Goal: Task Accomplishment & Management: Complete application form

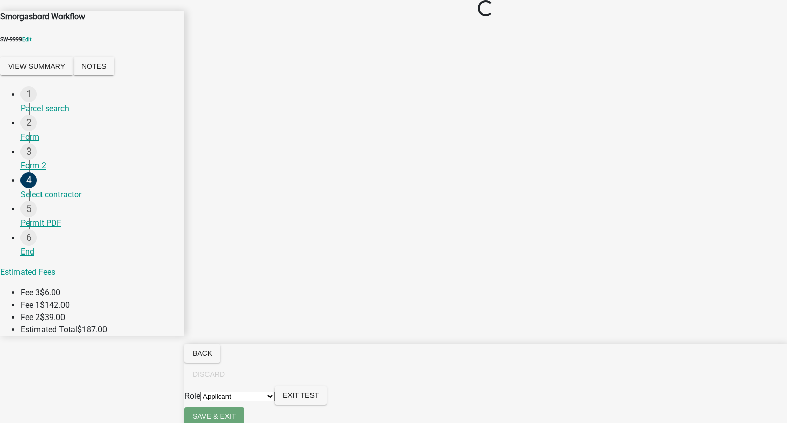
select select
select select "2a416b77-a80c-4c3c-b109-cf64325d1428"
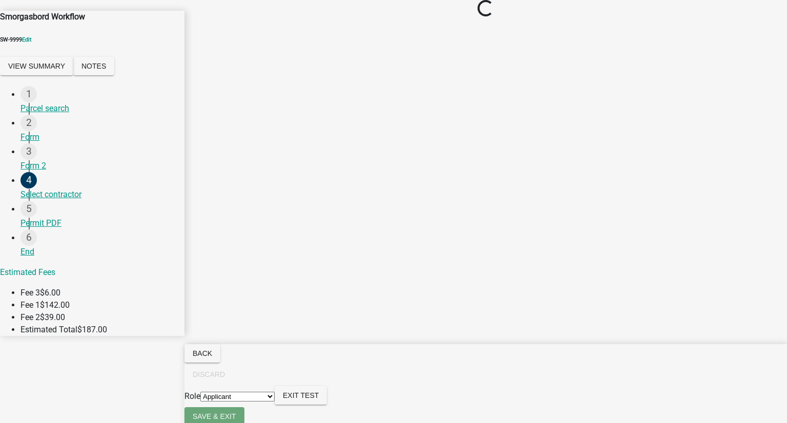
select select "b8d5bcd2-bece-4707-95b6-9fec9873b350"
select select "4feb5628-d33b-4ef7-a81d-45c1b687b4d5"
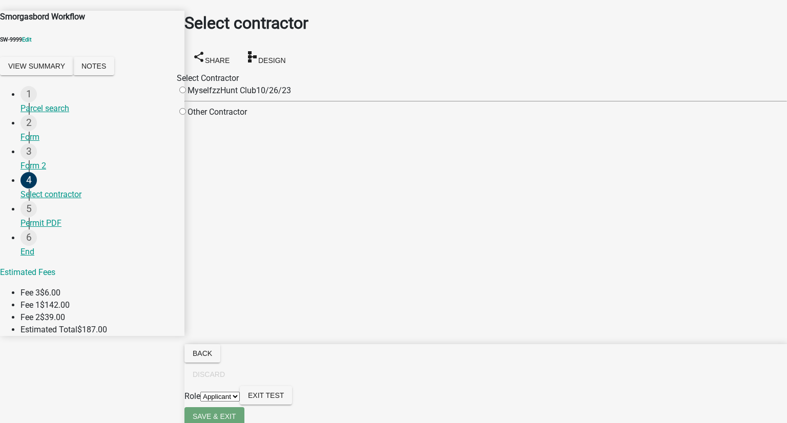
click at [186, 89] on input "radio" at bounding box center [182, 90] width 7 height 7
radio input "true"
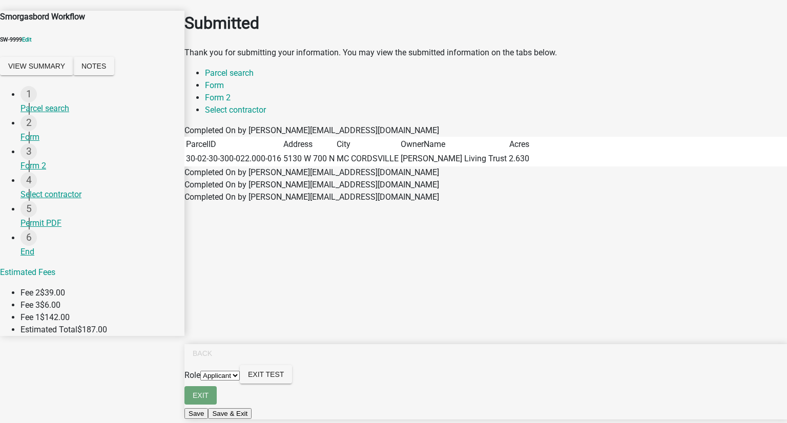
click at [240, 381] on select "Applicant" at bounding box center [219, 376] width 39 height 10
click at [46, 217] on div "Permit PDF" at bounding box center [98, 223] width 156 height 12
click at [489, 212] on main "Submitted Thank you for submitting your information. You may view the submitted…" at bounding box center [485, 196] width 602 height 392
click at [224, 90] on link "Form" at bounding box center [214, 85] width 19 height 10
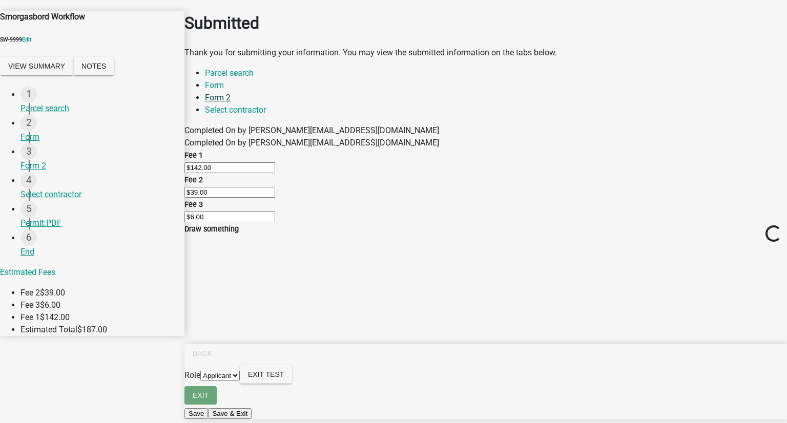
click at [231, 95] on link "Form 2" at bounding box center [218, 98] width 26 height 10
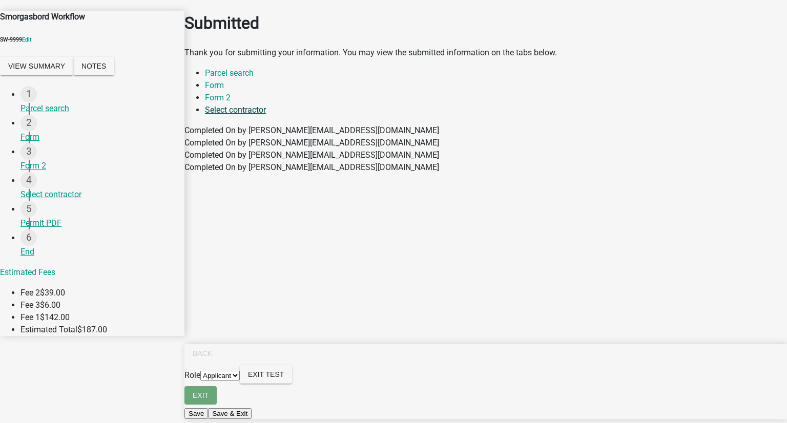
click at [266, 105] on link "Select contractor" at bounding box center [235, 110] width 61 height 10
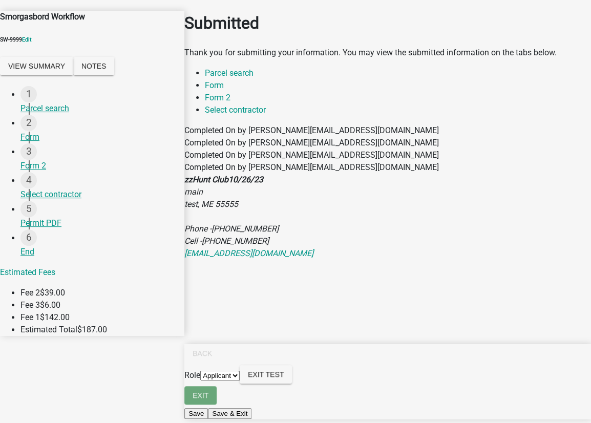
click at [590, 237] on div "Submitted Thank you for submitting your information. You may view the submitted…" at bounding box center [387, 130] width 407 height 260
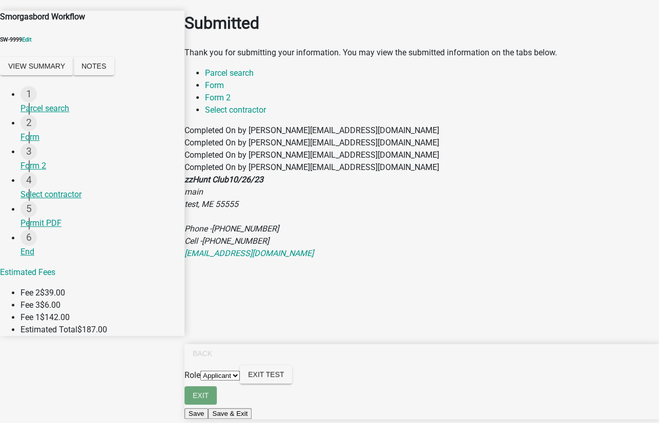
click at [240, 381] on select "Applicant" at bounding box center [219, 376] width 39 height 10
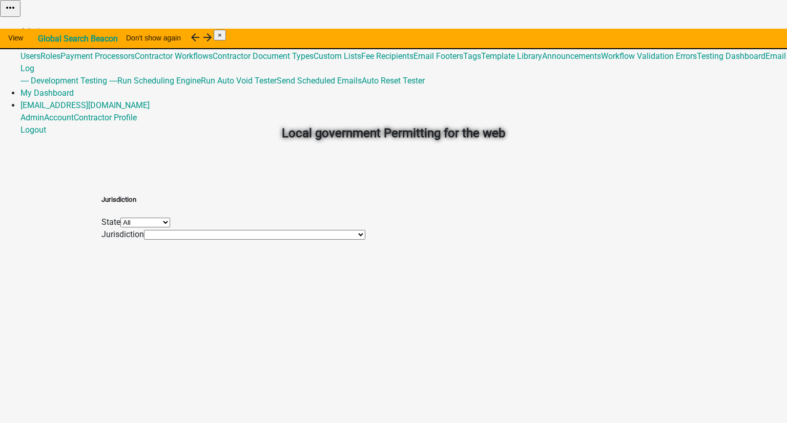
click at [44, 27] on link "Admin" at bounding box center [32, 32] width 24 height 10
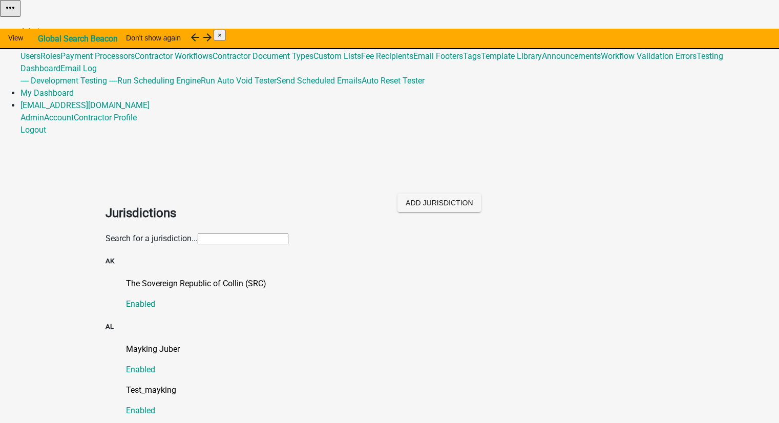
click at [207, 234] on input "text" at bounding box center [243, 239] width 91 height 11
type input "n"
click at [58, 39] on link "Global 487" at bounding box center [38, 44] width 37 height 10
click at [495, 61] on link "Template Library" at bounding box center [511, 56] width 61 height 10
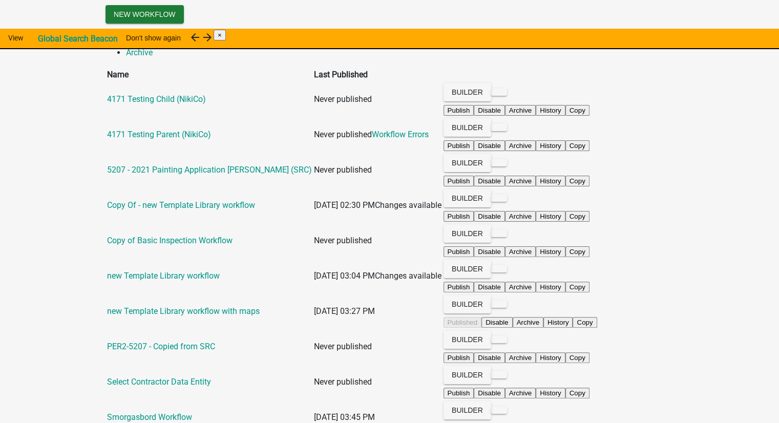
scroll to position [252, 0]
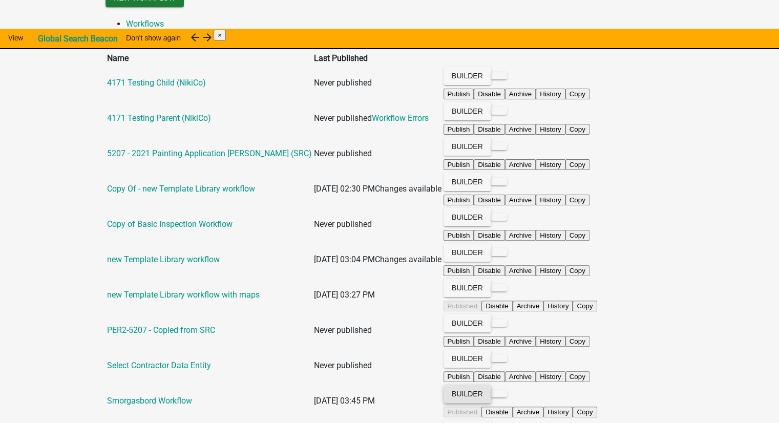
click at [491, 385] on button "Builder" at bounding box center [468, 394] width 48 height 18
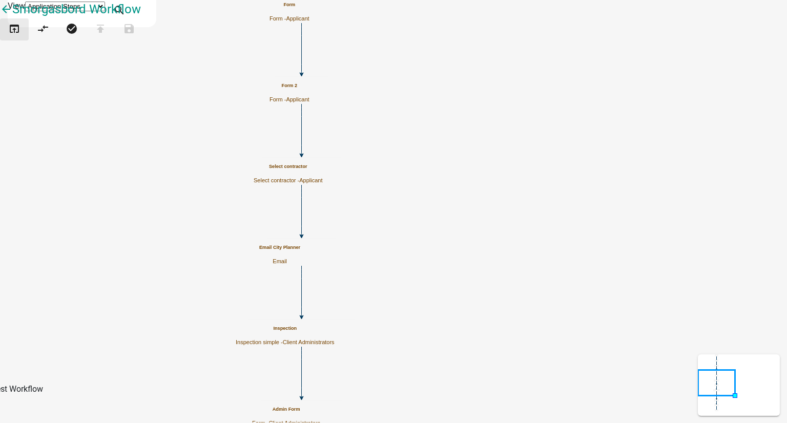
click at [16, 37] on icon "open_in_browser" at bounding box center [14, 30] width 12 height 14
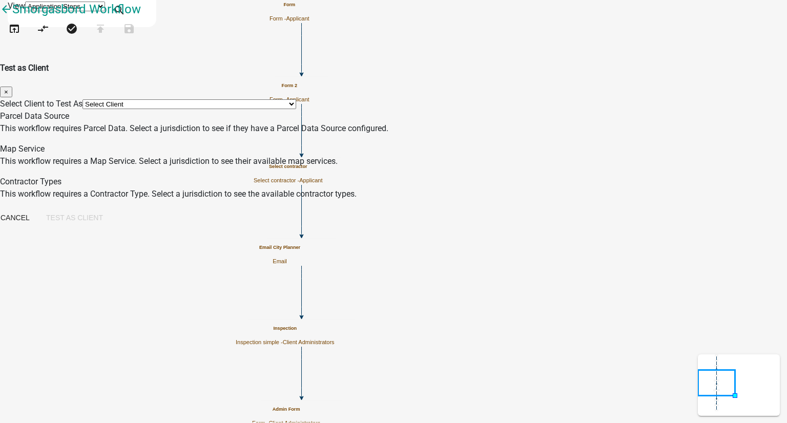
click at [247, 99] on select "Select Client *[GEOGRAPHIC_DATA], [US_STATE] (Migrated) 060 [GEOGRAPHIC_DATA][P…" at bounding box center [189, 104] width 214 height 10
select select "2a416b77-a80c-4c3c-b109-cf64325d1428"
click at [201, 99] on select "Select Client *[GEOGRAPHIC_DATA], [US_STATE] (Migrated) 060 [GEOGRAPHIC_DATA][P…" at bounding box center [189, 104] width 214 height 10
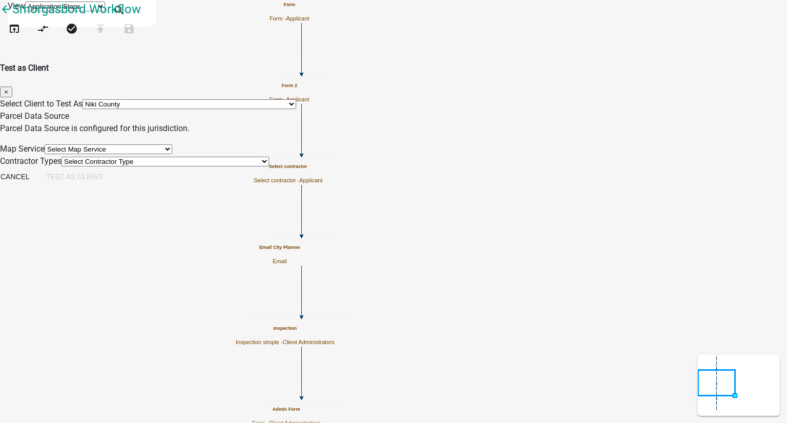
click at [172, 154] on select "Select Map Service 4002 Testing - [GEOGRAPHIC_DATA] HancockCoIN 4002 Testing - …" at bounding box center [109, 149] width 128 height 10
select select "b8d5bcd2-bece-4707-95b6-9fec9873b350"
click at [172, 148] on select "Select Map Service 4002 Testing - [GEOGRAPHIC_DATA] HancockCoIN 4002 Testing - …" at bounding box center [109, 149] width 128 height 10
click at [239, 166] on select "Select Contractor Type 2713 Testing Contractor Validation 2821 Contractor A 282…" at bounding box center [164, 162] width 207 height 10
select select "4feb5628-d33b-4ef7-a81d-45c1b687b4d5"
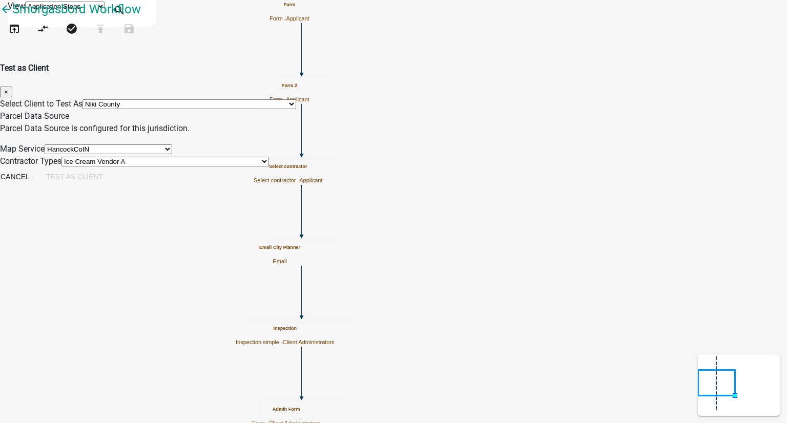
click at [201, 166] on select "Select Contractor Type 2713 Testing Contractor Validation 2821 Contractor A 282…" at bounding box center [164, 162] width 207 height 10
click at [111, 186] on button "Test as Client" at bounding box center [74, 177] width 73 height 18
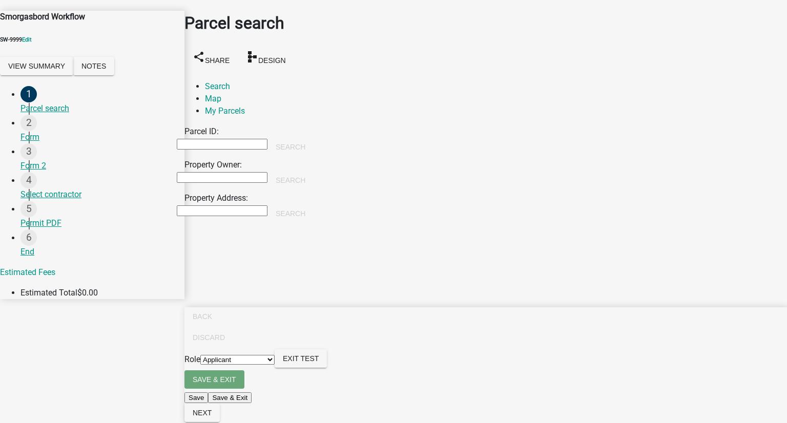
click at [229, 172] on input "Property Owner:" at bounding box center [222, 177] width 91 height 11
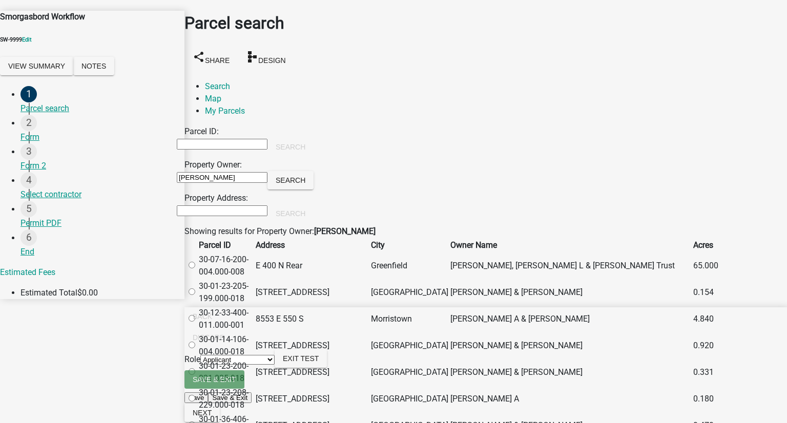
type input "[PERSON_NAME]"
click at [275, 365] on select "Applicant Client Administrators" at bounding box center [237, 360] width 74 height 10
click at [197, 261] on label at bounding box center [197, 266] width 0 height 10
click at [195, 262] on input "radio" at bounding box center [192, 265] width 7 height 7
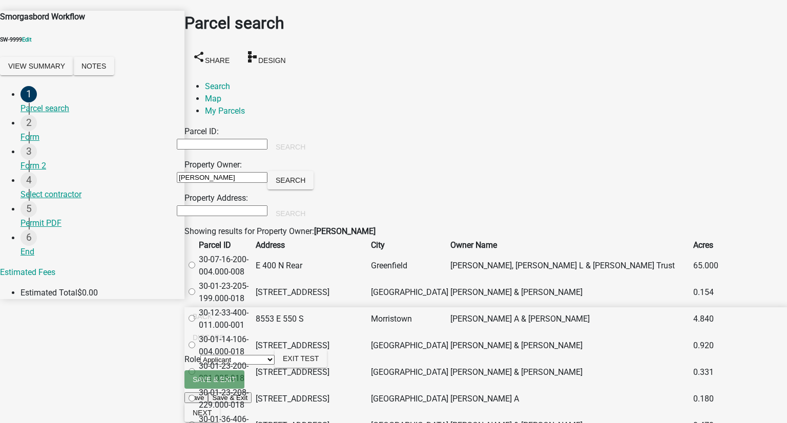
radio input "true"
click at [212, 411] on span "Next" at bounding box center [202, 413] width 19 height 8
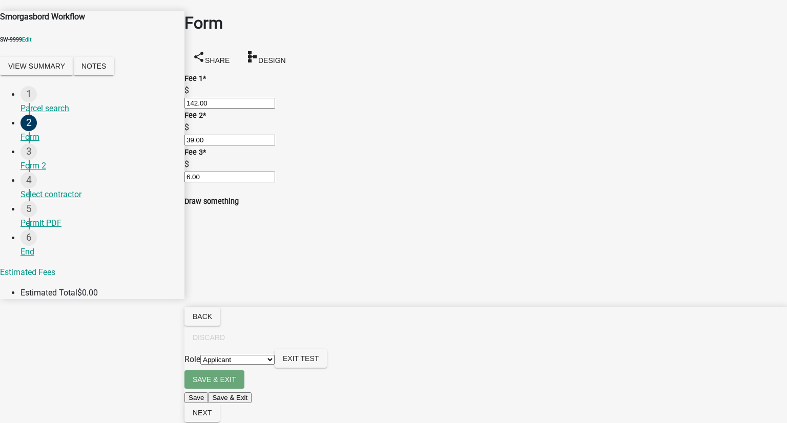
scroll to position [307, 0]
radio input "true"
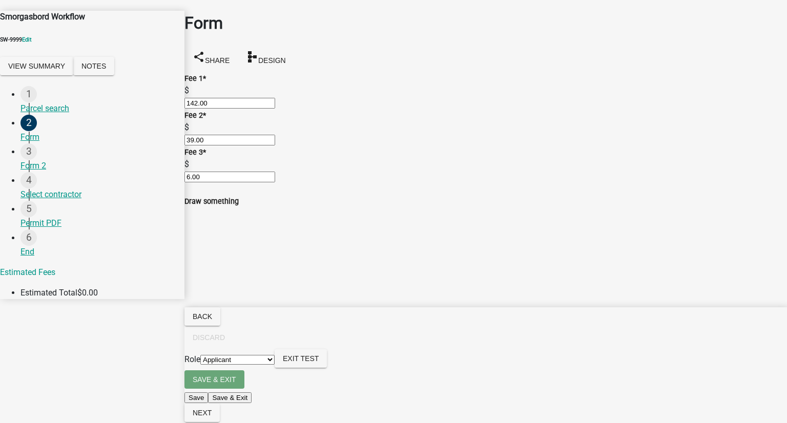
radio input "true"
click at [212, 411] on span "Next" at bounding box center [202, 413] width 19 height 8
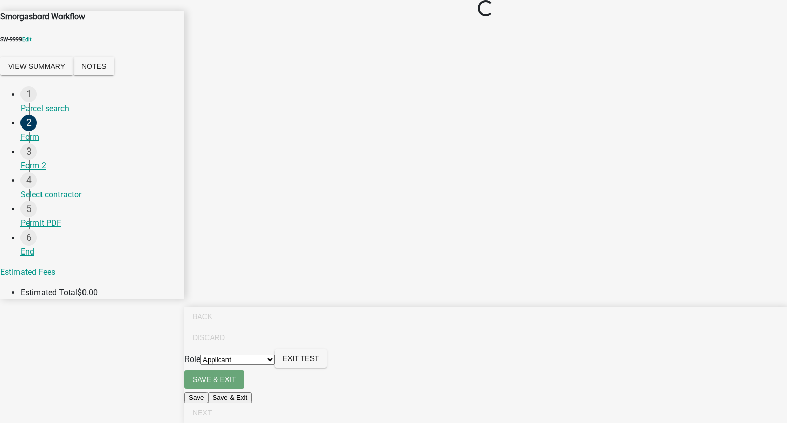
scroll to position [0, 0]
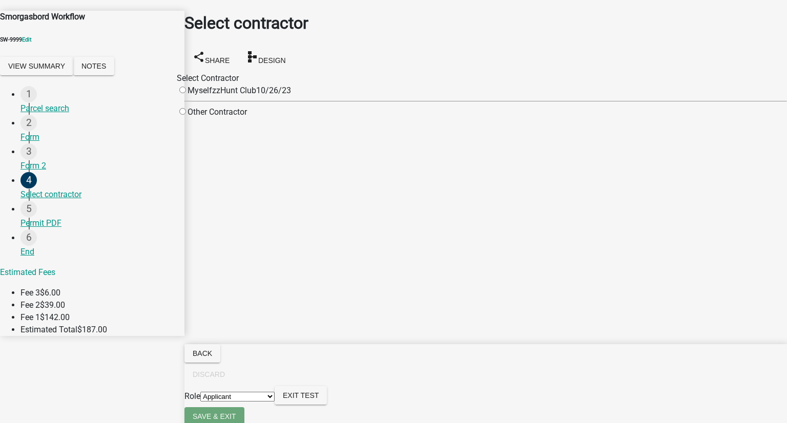
click at [186, 88] on input "radio" at bounding box center [182, 90] width 7 height 7
radio input "true"
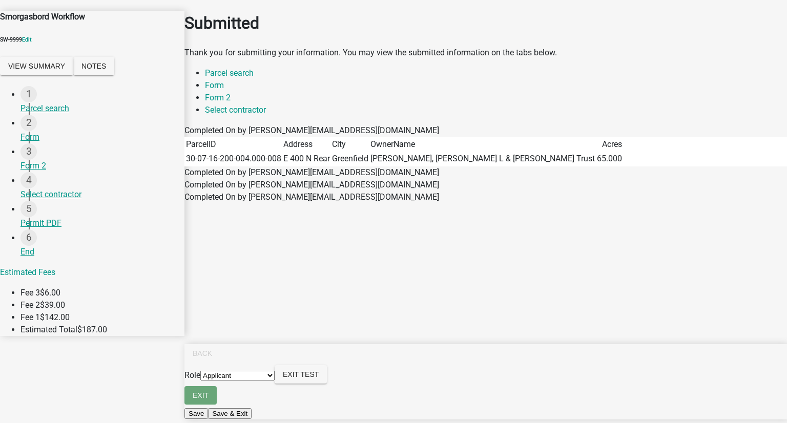
click at [275, 381] on select "Applicant Client Administrators" at bounding box center [237, 376] width 74 height 10
select select "9b8161f7-3469-4efa-ada7-706c373b1223"
click at [275, 381] on select "Applicant Client Administrators" at bounding box center [237, 376] width 74 height 10
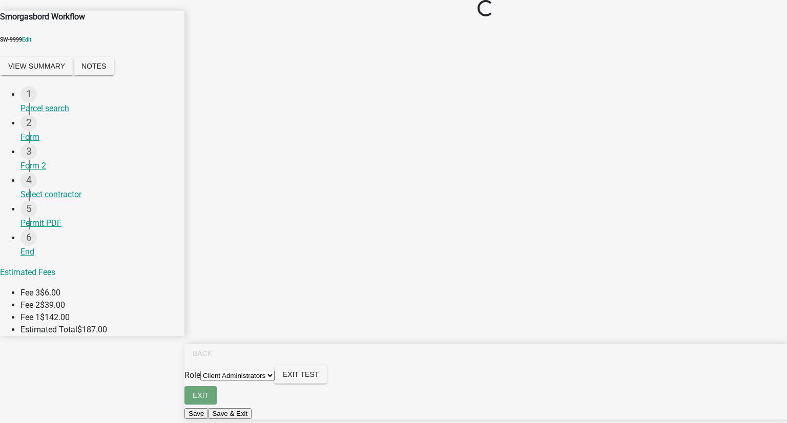
select select "3f0617cc-5b66-437a-8562-0c879dd4939f"
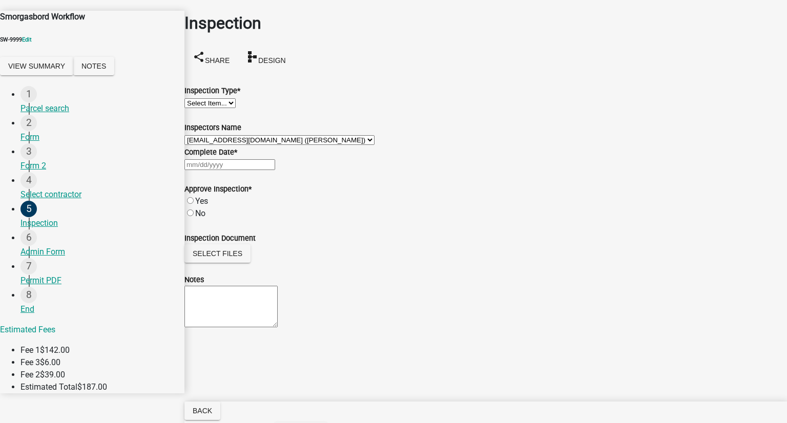
click at [229, 107] on select "Select Item... Electrical Plumbing Foundation Final" at bounding box center [209, 103] width 51 height 10
click at [197, 98] on select "Select Item... Electrical Plumbing Foundation Final" at bounding box center [209, 103] width 51 height 10
select select "dc882d0a-9452-413e-b36c-03e96c83e34c"
click at [244, 171] on div at bounding box center [485, 164] width 602 height 12
select select "9"
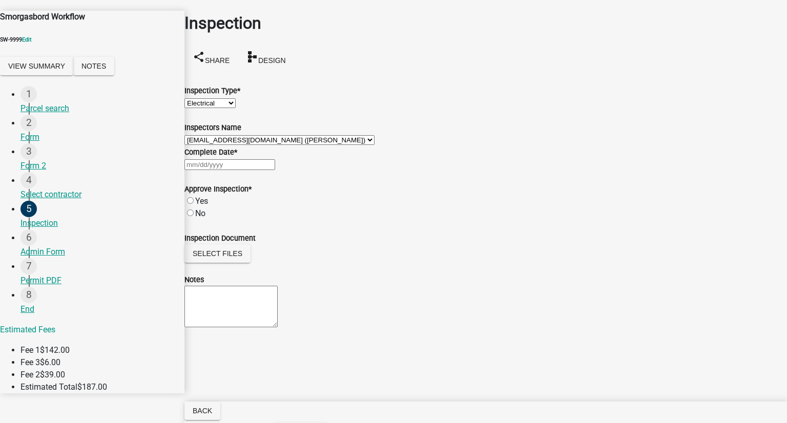
select select "2025"
click at [244, 295] on div "25" at bounding box center [236, 287] width 16 height 16
type input "[DATE]"
click at [199, 206] on label "Yes" at bounding box center [201, 201] width 13 height 10
click at [194, 204] on input "Yes" at bounding box center [190, 200] width 7 height 7
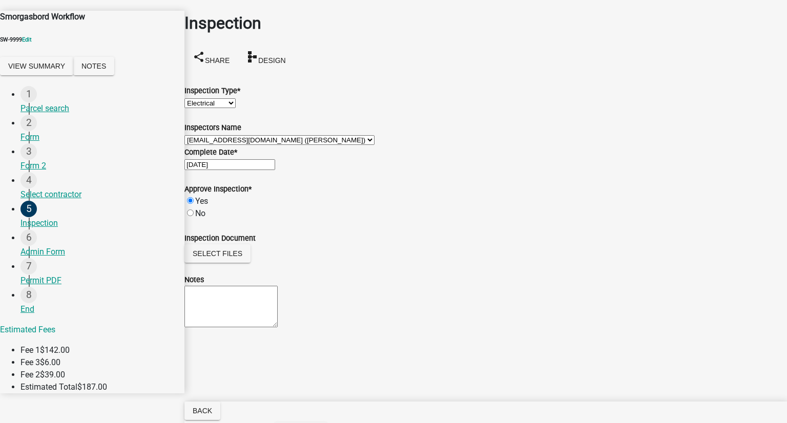
radio input "true"
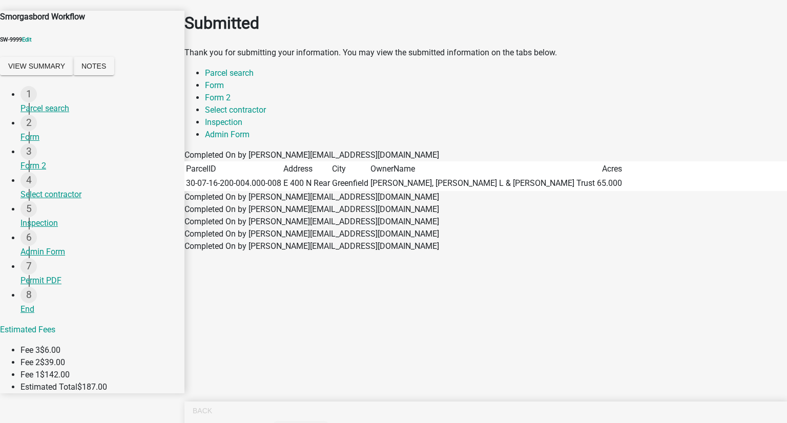
select select "46f061d0-ca05-4526-87ad-bae6256f3e47"
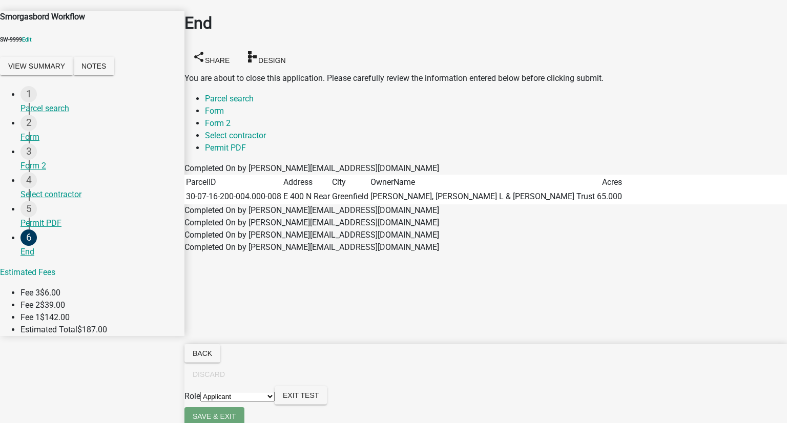
click at [275, 402] on select "Applicant Client Administrators" at bounding box center [237, 397] width 74 height 10
drag, startPoint x: 754, startPoint y: 406, endPoint x: 732, endPoint y: 421, distance: 26.6
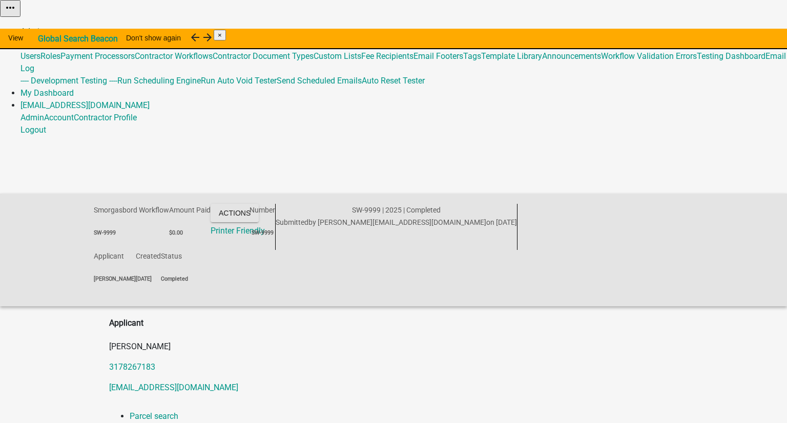
click at [44, 27] on link "Admin" at bounding box center [32, 32] width 24 height 10
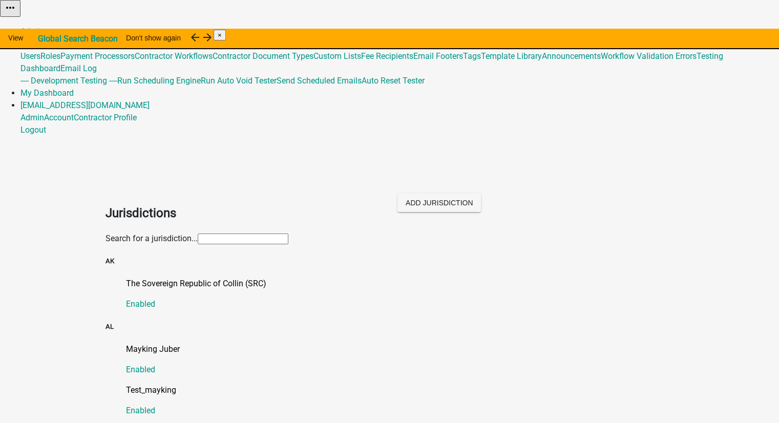
click at [198, 234] on input "text" at bounding box center [243, 239] width 91 height 11
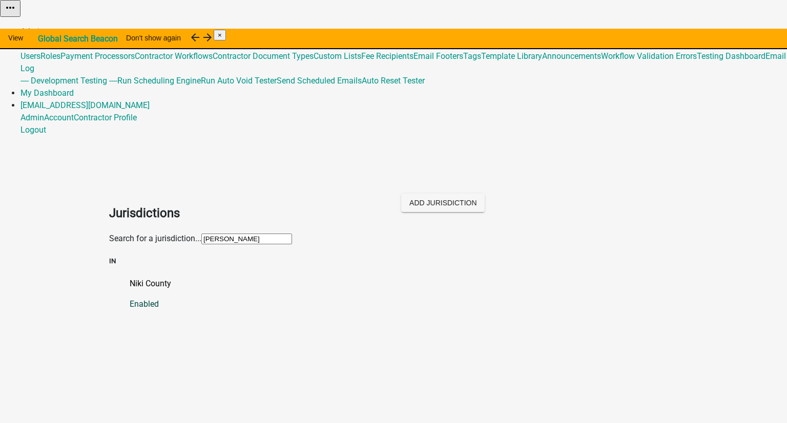
type input "[PERSON_NAME]"
click at [141, 278] on p "Niki County" at bounding box center [404, 284] width 548 height 12
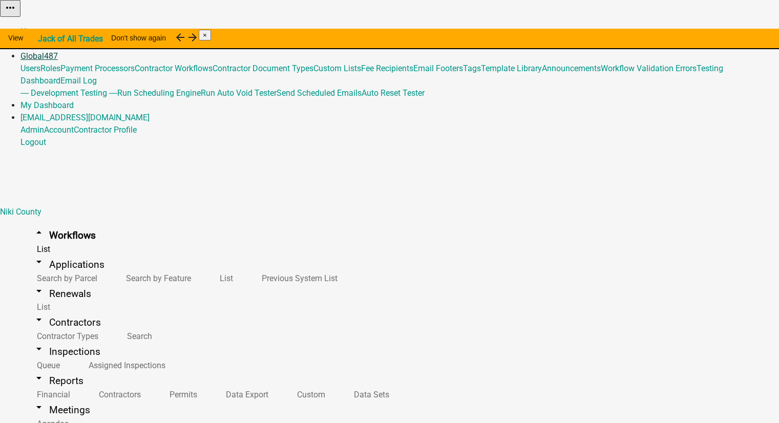
click at [58, 51] on span "487" at bounding box center [51, 56] width 14 height 10
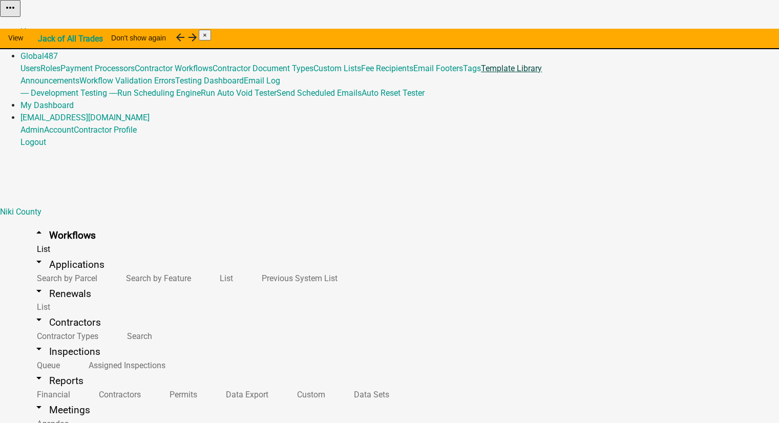
click at [488, 73] on link "Template Library" at bounding box center [511, 69] width 61 height 10
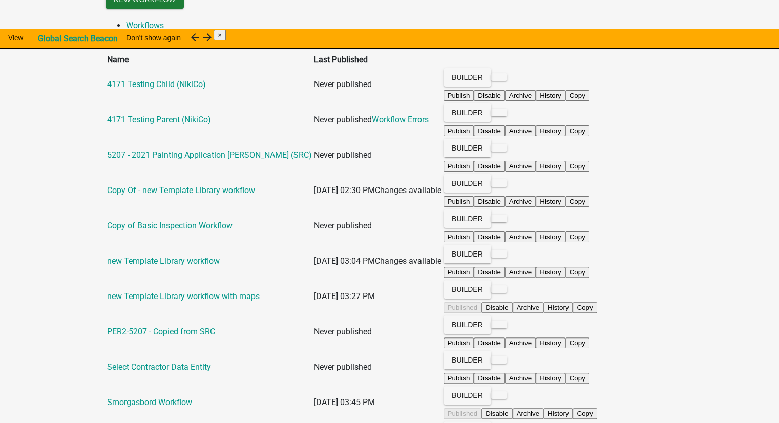
scroll to position [252, 0]
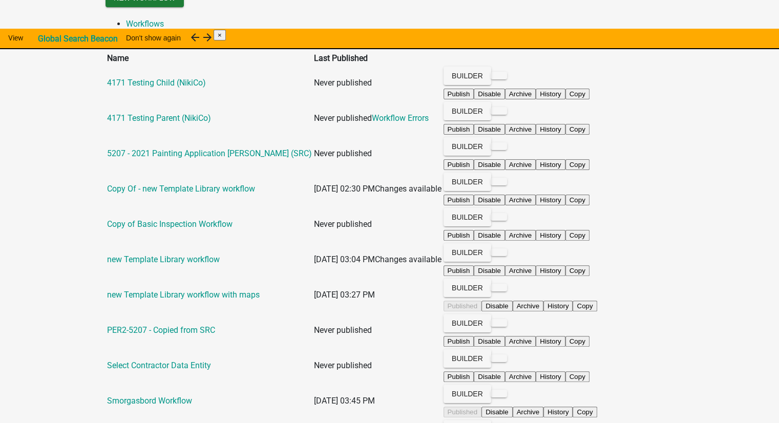
click at [507, 423] on button at bounding box center [499, 429] width 16 height 8
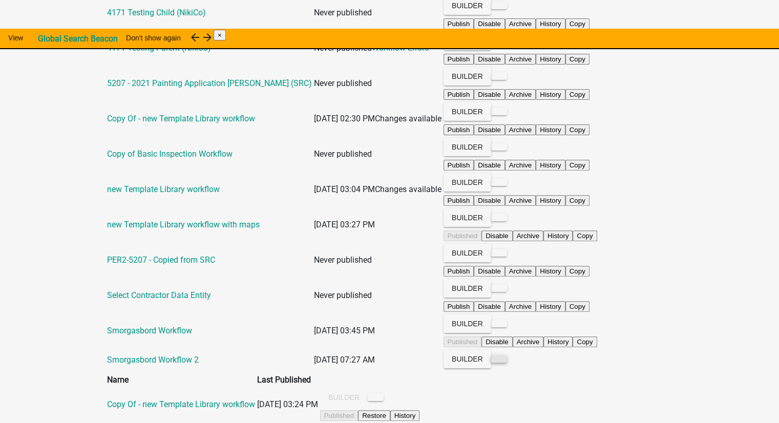
scroll to position [362, 0]
click at [740, 276] on app-global-admin "Toggle drawer menu more_horiz Admin Global 487 Users Roles Payment Processors C…" at bounding box center [389, 50] width 779 height 745
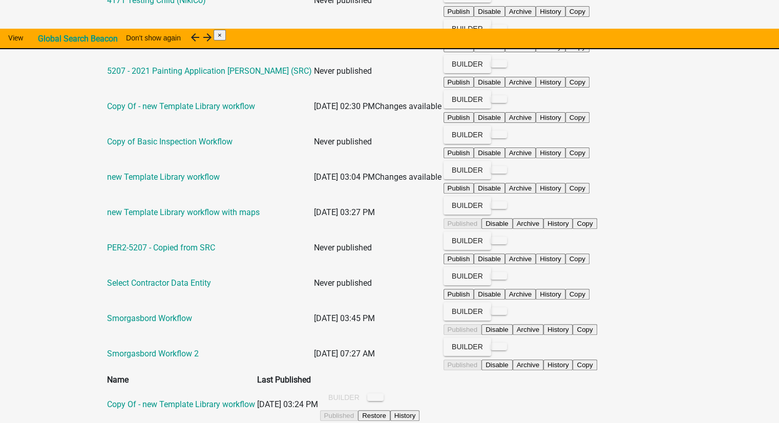
scroll to position [252, 0]
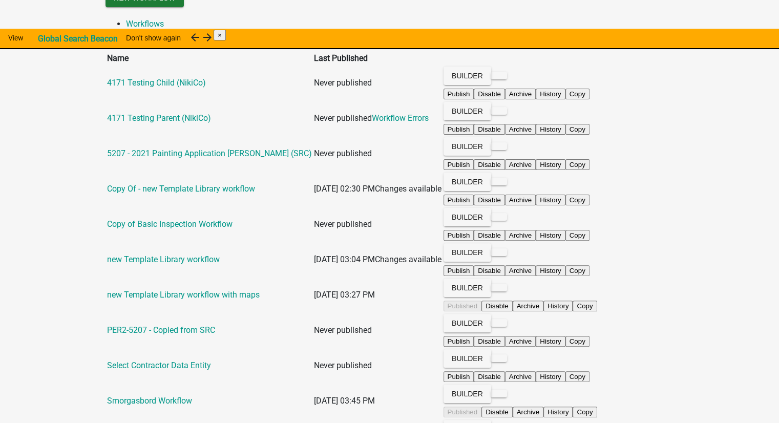
click at [706, 332] on app-global-admin "Toggle drawer menu more_horiz Admin Global 487 Users Roles Payment Processors C…" at bounding box center [389, 126] width 779 height 757
click at [507, 423] on button at bounding box center [499, 429] width 16 height 8
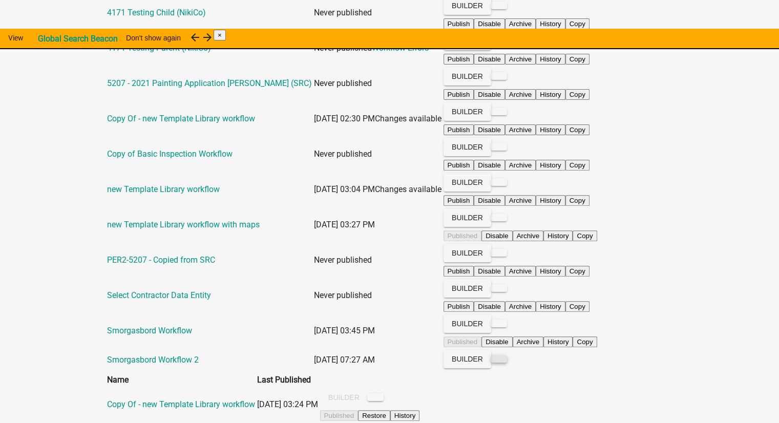
scroll to position [362, 0]
click at [491, 350] on button "Builder" at bounding box center [468, 359] width 48 height 18
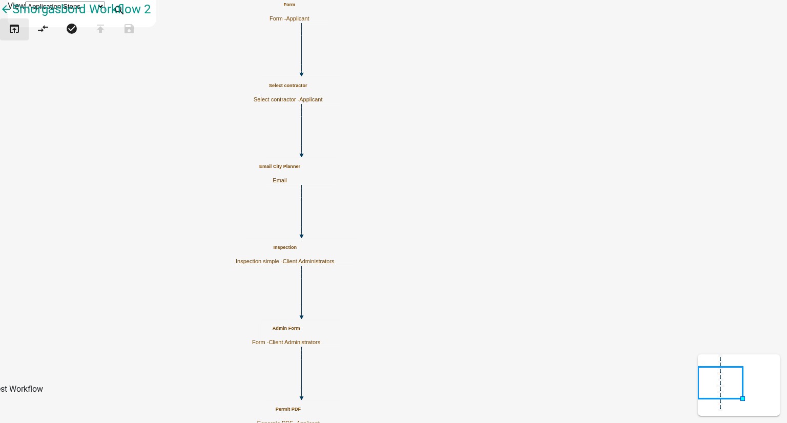
click at [16, 37] on icon "open_in_browser" at bounding box center [14, 30] width 12 height 14
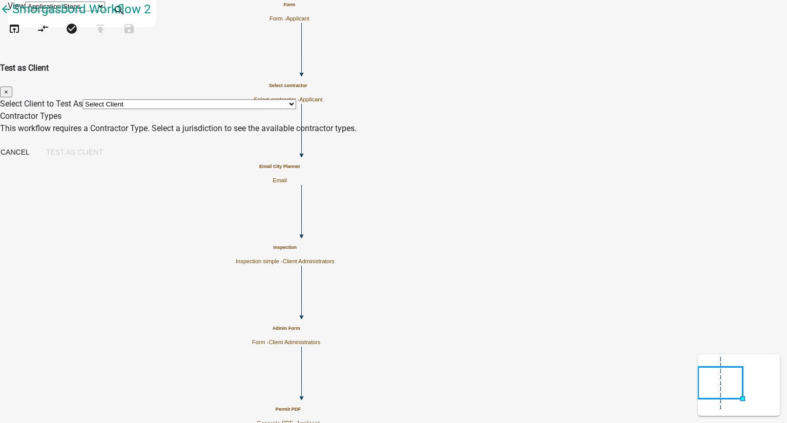
click at [214, 99] on select "Select Client *[GEOGRAPHIC_DATA], [US_STATE] (Migrated) 060 [GEOGRAPHIC_DATA][P…" at bounding box center [189, 104] width 214 height 10
select select "2a416b77-a80c-4c3c-b109-cf64325d1428"
click at [201, 99] on select "Select Client *[GEOGRAPHIC_DATA], [US_STATE] (Migrated) 060 [GEOGRAPHIC_DATA][P…" at bounding box center [189, 104] width 214 height 10
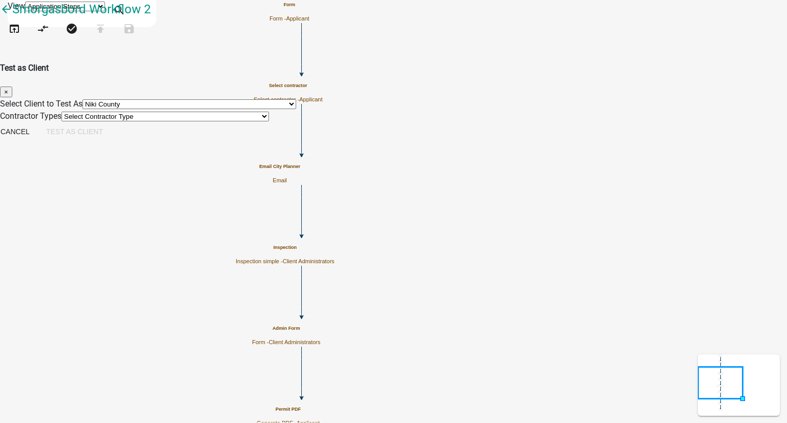
click at [246, 121] on select "Select Contractor Type 2713 Testing Contractor Validation 2821 Contractor A 282…" at bounding box center [164, 117] width 207 height 10
select select "4feb5628-d33b-4ef7-a81d-45c1b687b4d5"
click at [201, 113] on select "Select Contractor Type 2713 Testing Contractor Validation 2821 Contractor A 282…" at bounding box center [164, 117] width 207 height 10
click at [111, 141] on button "Test as Client" at bounding box center [74, 131] width 73 height 18
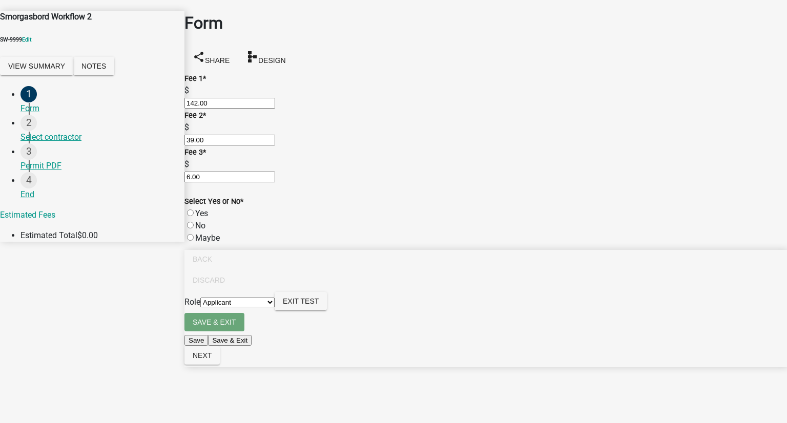
click at [201, 218] on label "Yes" at bounding box center [201, 213] width 13 height 10
click at [194, 216] on input "Yes" at bounding box center [190, 213] width 7 height 7
radio input "true"
click at [220, 365] on button "Next" at bounding box center [201, 355] width 35 height 18
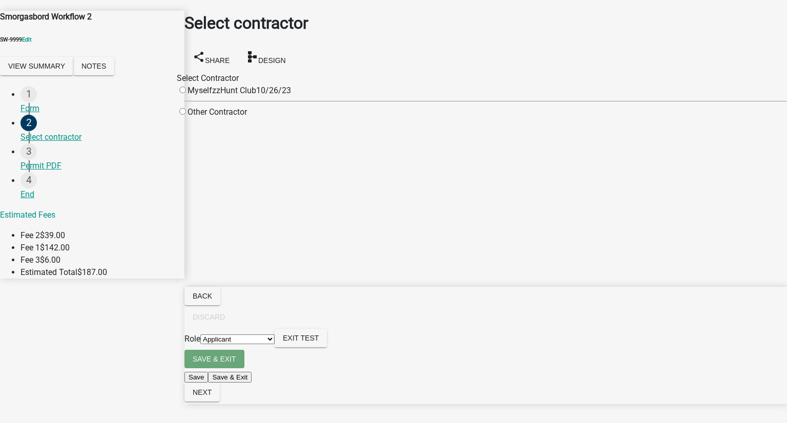
click at [186, 87] on input "radio" at bounding box center [182, 90] width 7 height 7
radio input "true"
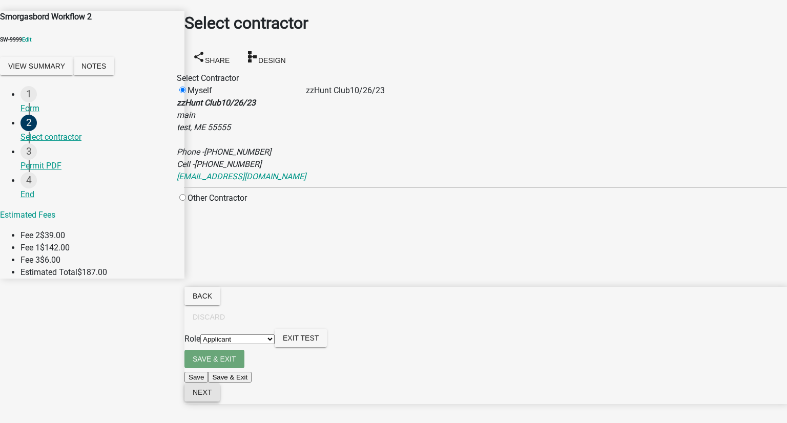
click at [212, 396] on span "Next" at bounding box center [202, 392] width 19 height 8
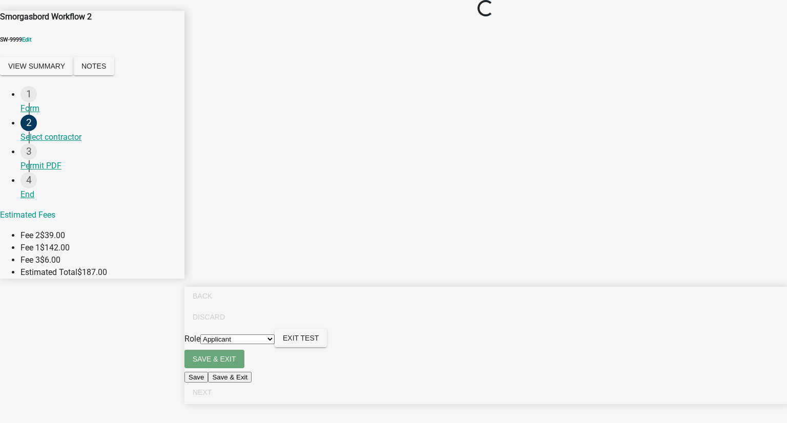
click at [275, 344] on select "Applicant Client Administrators" at bounding box center [237, 340] width 74 height 10
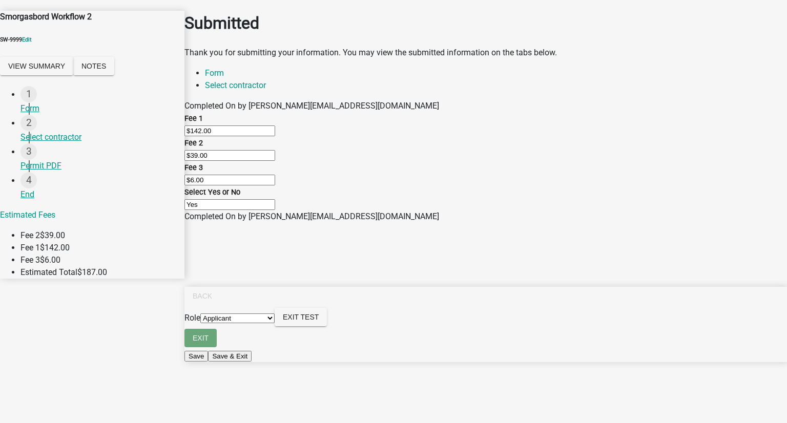
select select "9b8161f7-3469-4efa-ada7-706c373b1223"
click at [275, 323] on select "Applicant Client Administrators" at bounding box center [237, 319] width 74 height 10
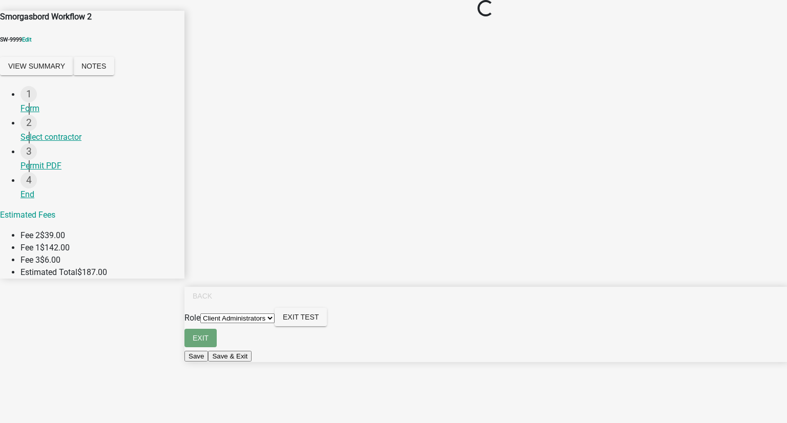
select select "3f0617cc-5b66-437a-8562-0c879dd4939f"
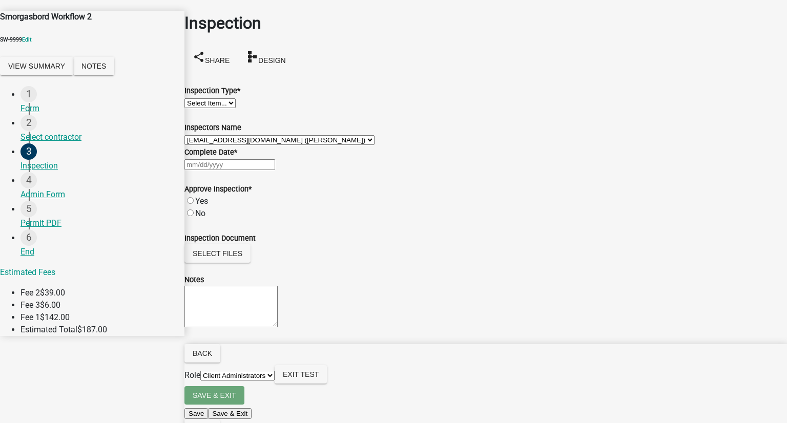
drag, startPoint x: 283, startPoint y: 104, endPoint x: 277, endPoint y: 110, distance: 8.7
click at [236, 105] on select "Select Item... Electrical Plumbing Foundation Final" at bounding box center [209, 103] width 51 height 10
click at [197, 98] on select "Select Item... Electrical Plumbing Foundation Final" at bounding box center [209, 103] width 51 height 10
select select "ed83f0a5-6edc-4e76-8355-692ee100434c"
click at [239, 171] on div at bounding box center [485, 164] width 602 height 12
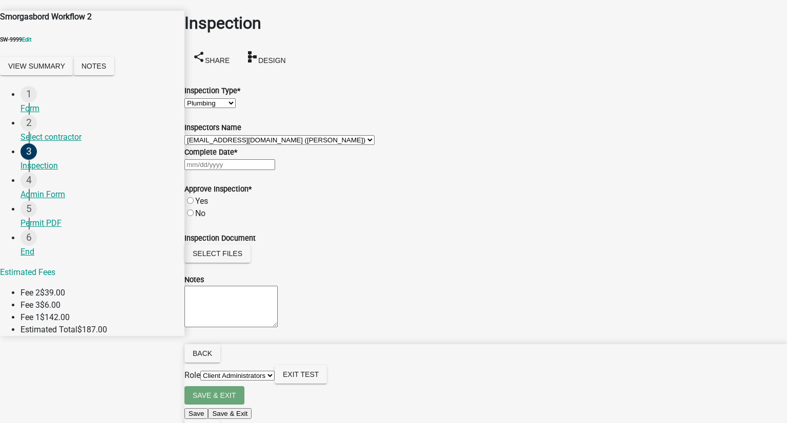
select select "9"
select select "2025"
click at [261, 295] on div "26" at bounding box center [252, 287] width 16 height 16
type input "[DATE]"
click at [208, 206] on label "Yes" at bounding box center [201, 201] width 13 height 10
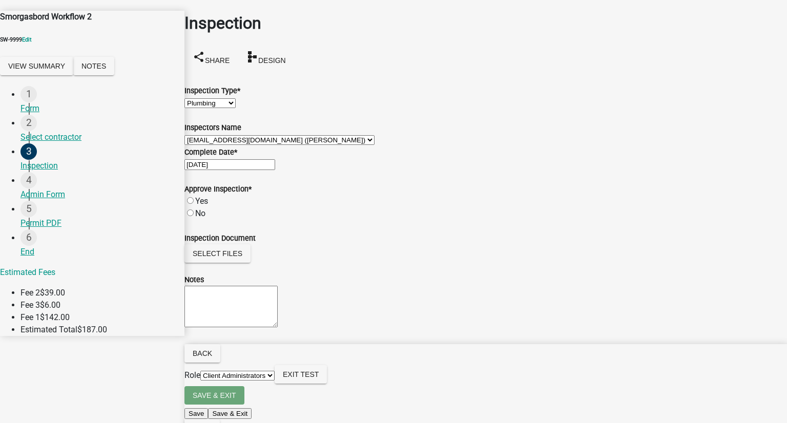
click at [194, 204] on input "Yes" at bounding box center [190, 200] width 7 height 7
radio input "true"
click at [752, 419] on nav "Back Role Applicant Client Administrators Exit Test Save & Exit Save Save & Exi…" at bounding box center [485, 392] width 602 height 96
click at [212, 423] on span "Next" at bounding box center [202, 429] width 19 height 8
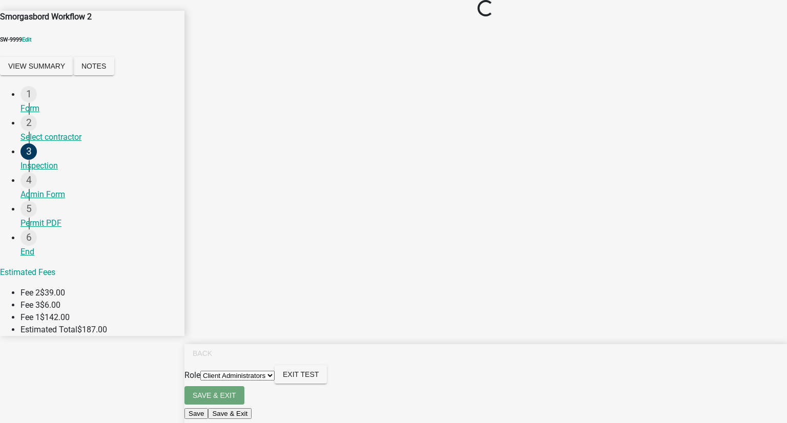
scroll to position [0, 0]
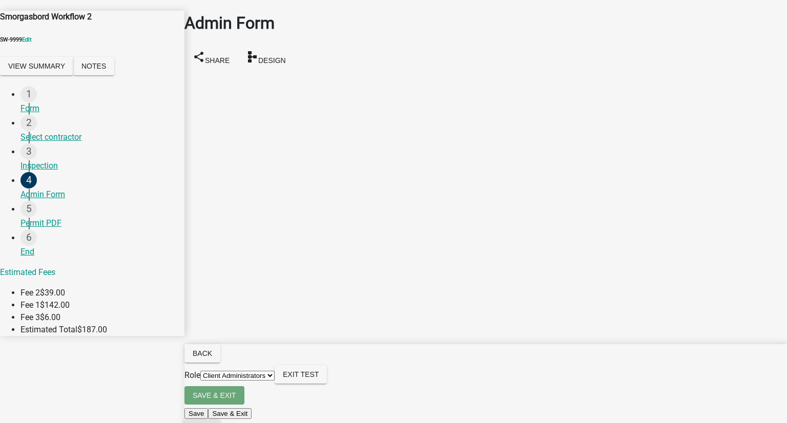
click at [212, 423] on span "Next" at bounding box center [202, 429] width 19 height 8
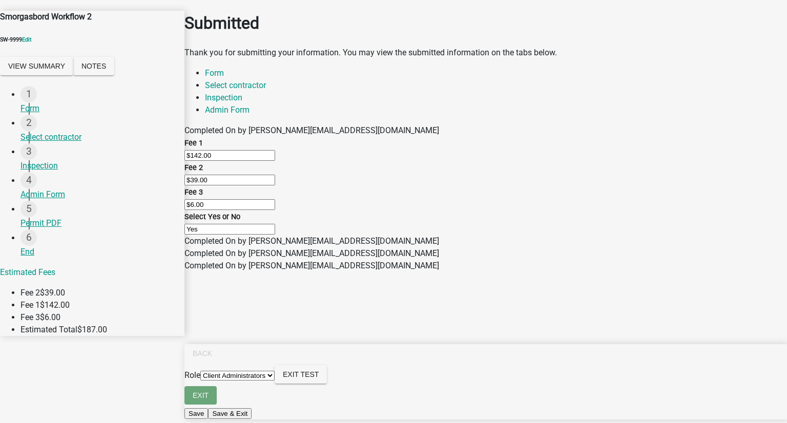
scroll to position [3, 0]
click at [275, 381] on select "Applicant Client Administrators" at bounding box center [237, 376] width 74 height 10
select select "46f061d0-ca05-4526-87ad-bae6256f3e47"
click at [275, 381] on select "Applicant Client Administrators" at bounding box center [237, 376] width 74 height 10
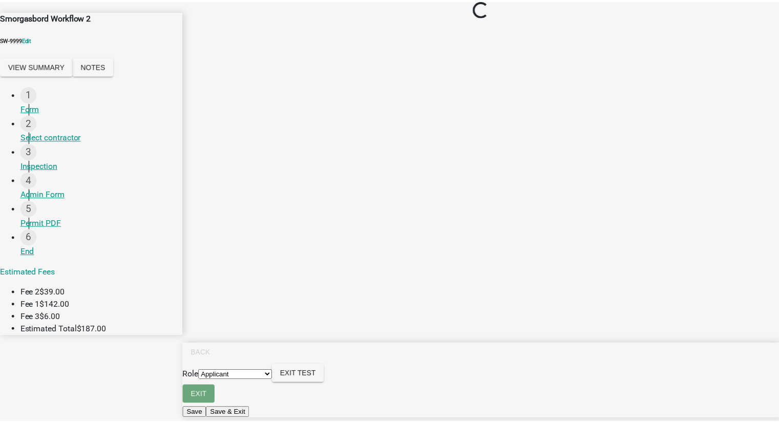
scroll to position [0, 0]
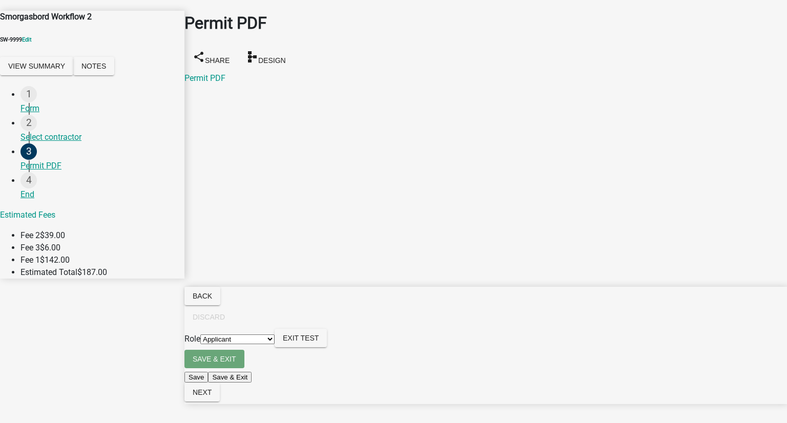
click at [231, 72] on div "Permit PDF" at bounding box center [485, 78] width 602 height 12
click at [216, 73] on link "Permit PDF" at bounding box center [204, 78] width 41 height 10
click at [212, 396] on span "Next" at bounding box center [202, 392] width 19 height 8
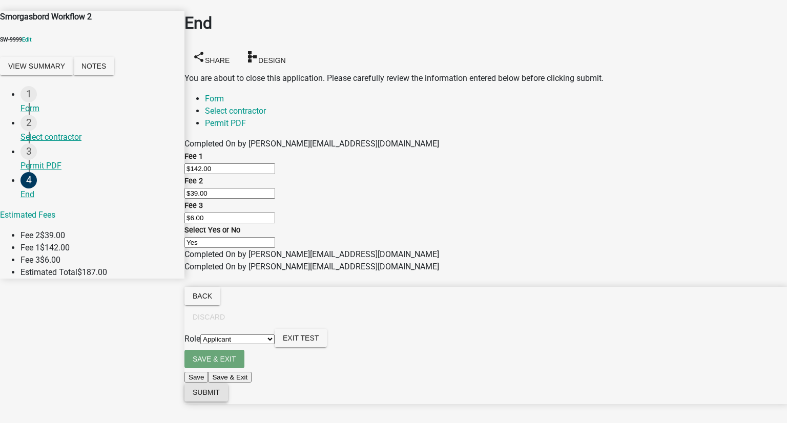
click at [220, 396] on span "Submit" at bounding box center [206, 392] width 27 height 8
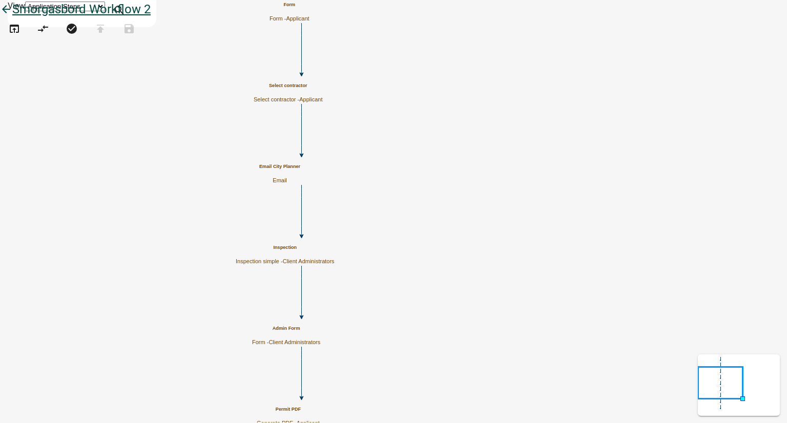
click at [12, 15] on icon "arrow_back" at bounding box center [6, 10] width 12 height 14
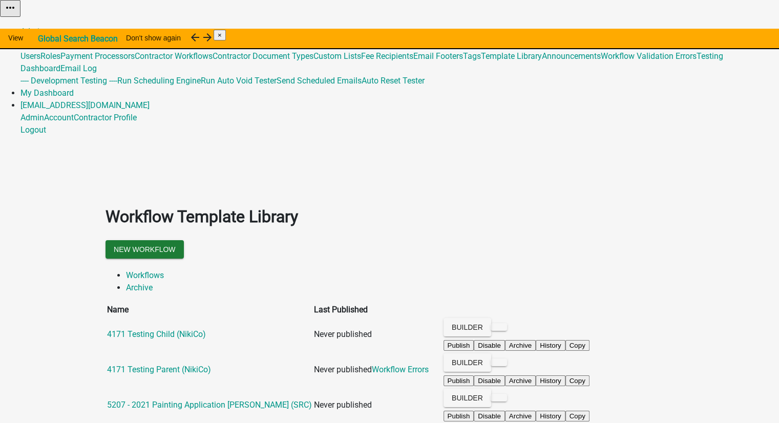
click at [58, 39] on link "Global 487" at bounding box center [38, 44] width 37 height 10
click at [44, 27] on link "Admin" at bounding box center [32, 32] width 24 height 10
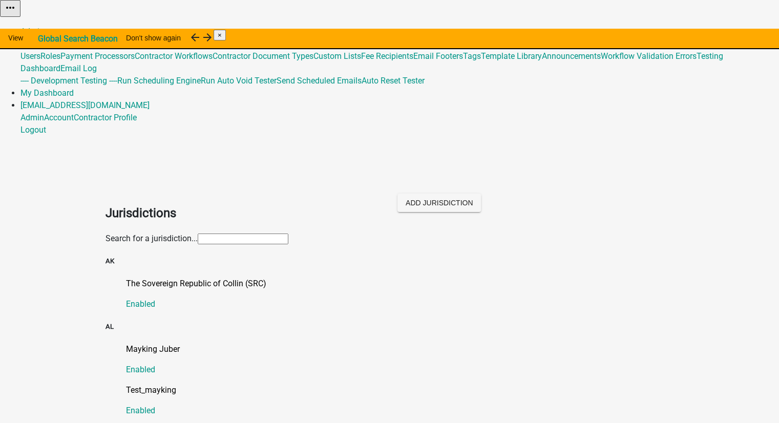
click at [288, 234] on input "text" at bounding box center [243, 239] width 91 height 11
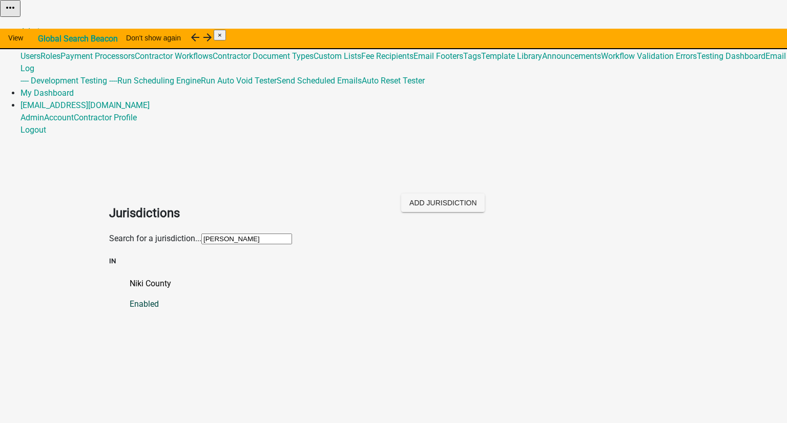
type input "[PERSON_NAME]"
click at [149, 278] on p "Niki County" at bounding box center [404, 284] width 548 height 12
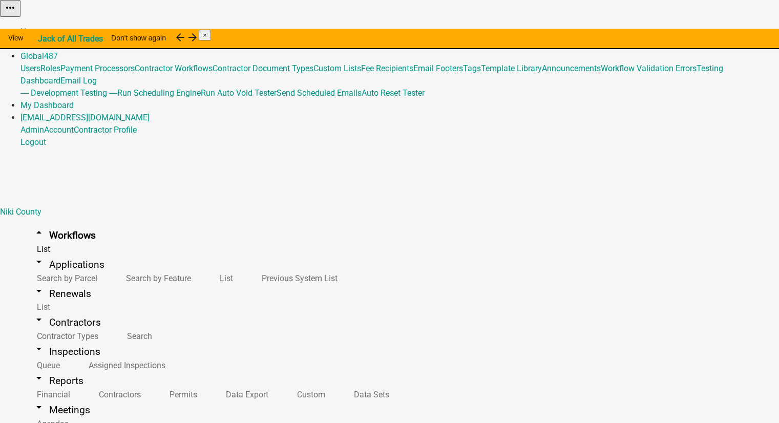
scroll to position [1678, 0]
click at [722, 31] on button "Start Application" at bounding box center [750, 25] width 57 height 11
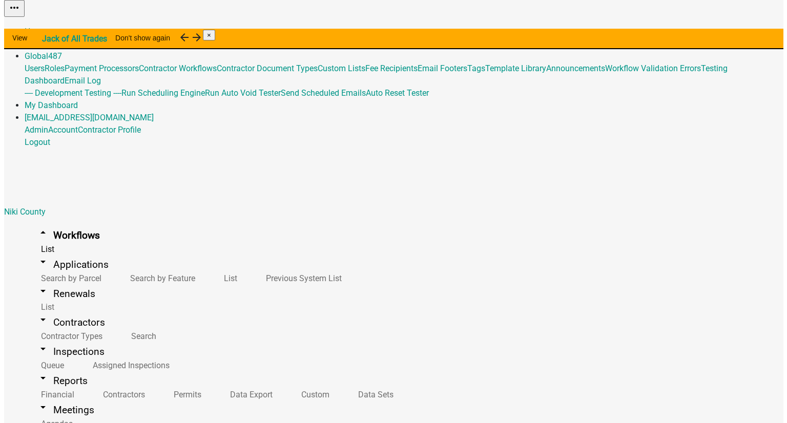
scroll to position [1678, 0]
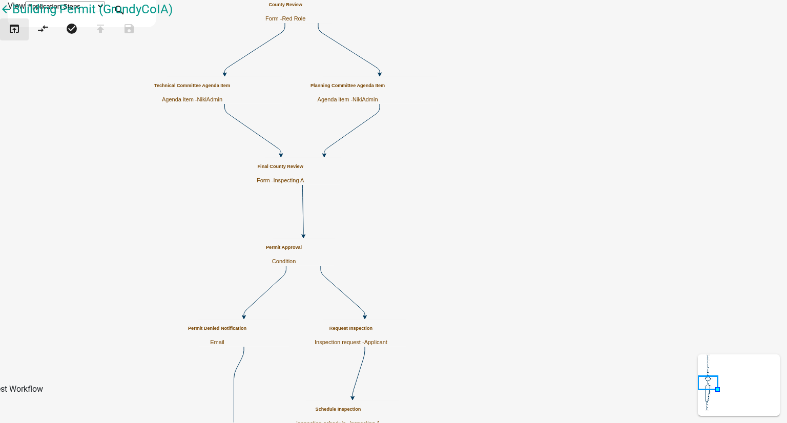
click at [19, 37] on icon "open_in_browser" at bounding box center [14, 30] width 12 height 14
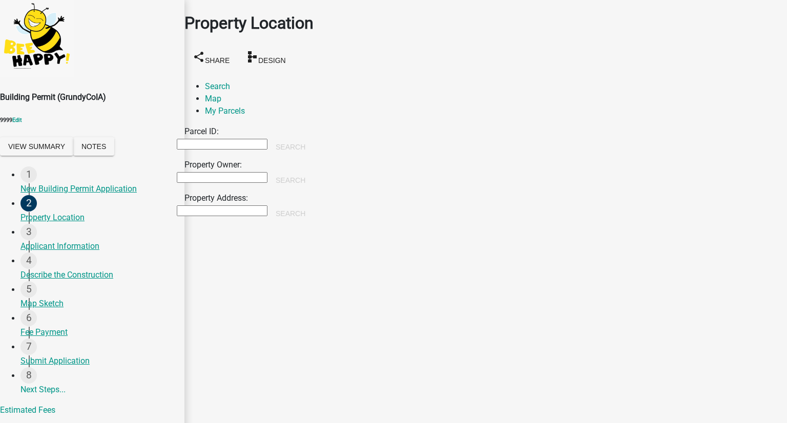
click at [222, 172] on input "Property Owner:" at bounding box center [222, 177] width 91 height 11
type input "[PERSON_NAME]"
click at [314, 171] on button "Search" at bounding box center [290, 180] width 46 height 18
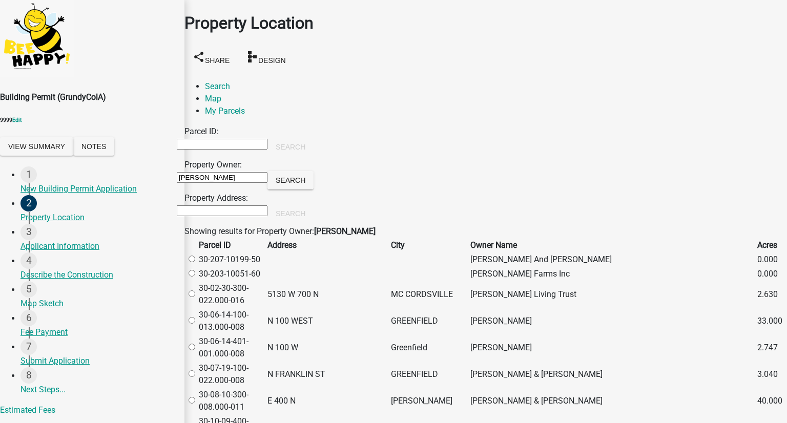
click at [197, 326] on label at bounding box center [197, 321] width 0 height 10
click at [195, 324] on input "radio" at bounding box center [192, 320] width 7 height 7
radio input "true"
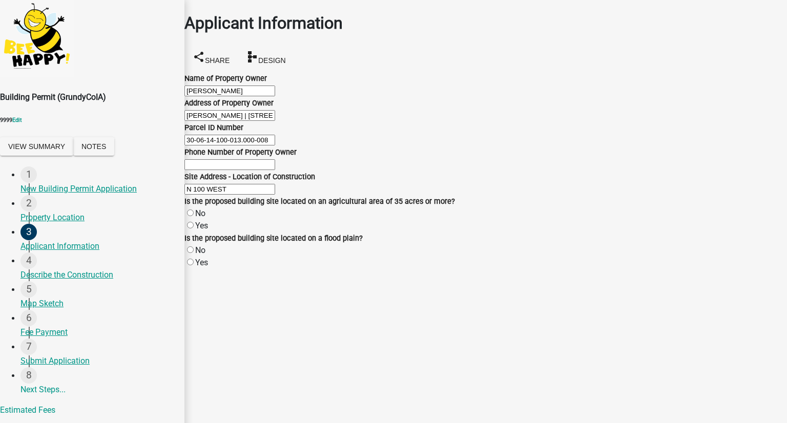
scroll to position [76, 0]
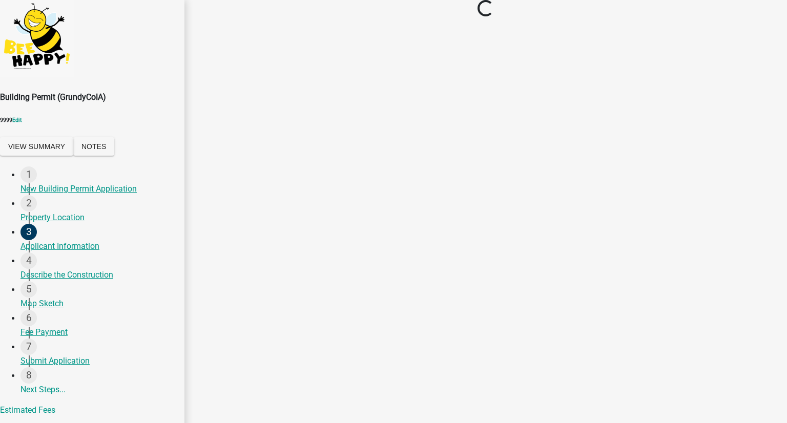
scroll to position [0, 0]
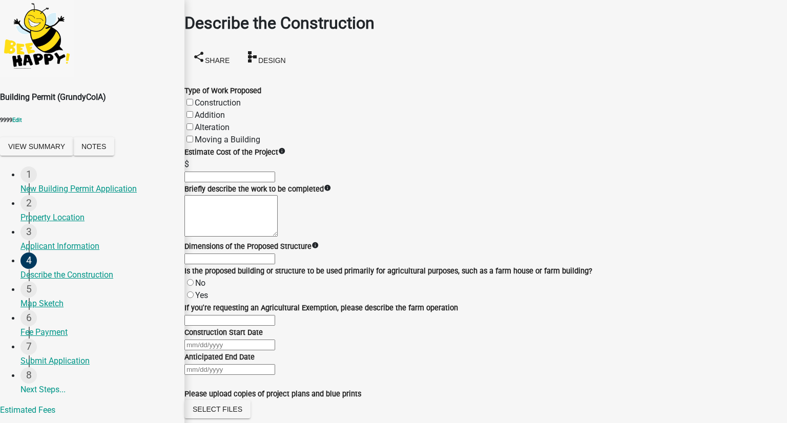
click at [202, 122] on label "Alteration" at bounding box center [212, 127] width 35 height 10
click at [193, 123] on input "Alteration" at bounding box center [189, 126] width 7 height 7
checkbox input "true"
checkbox input "false"
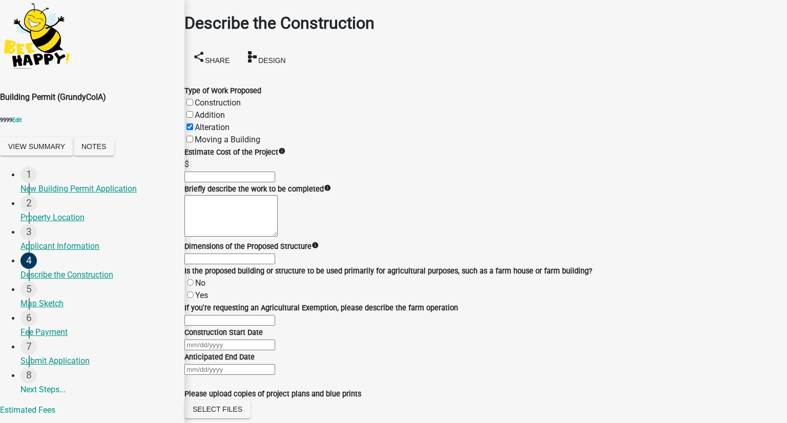
checkbox input "true"
checkbox input "false"
click at [238, 179] on input "text" at bounding box center [229, 177] width 91 height 11
type input "8500"
click at [232, 237] on textarea "Briefly describe the work to be completed" at bounding box center [230, 215] width 93 height 41
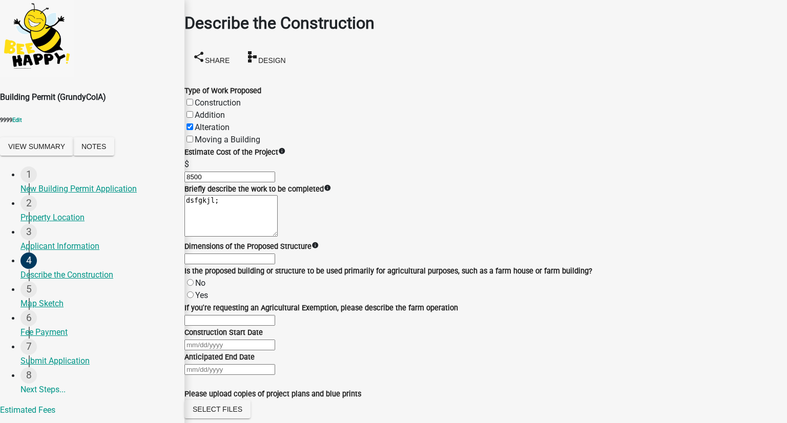
type textarea "dsfgkjl;"
click at [264, 264] on input "Dimensions of the Proposed Structure" at bounding box center [229, 259] width 91 height 11
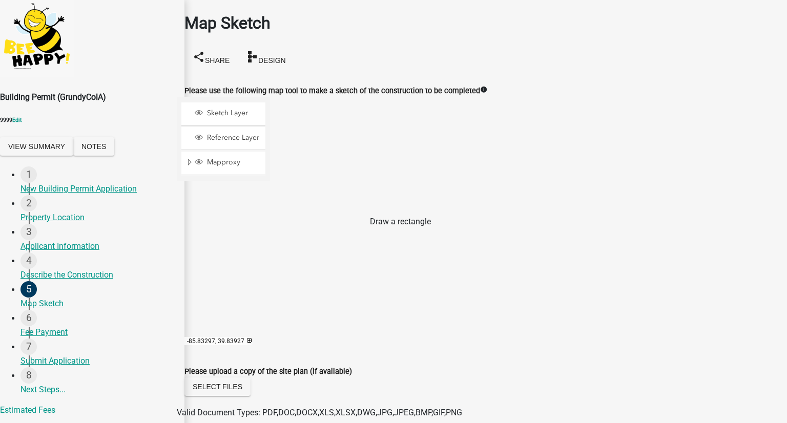
click at [290, 234] on span at bounding box center [286, 238] width 8 height 8
click at [270, 246] on div at bounding box center [270, 225] width 0 height 256
click at [290, 168] on span at bounding box center [286, 172] width 8 height 8
click at [270, 254] on div at bounding box center [270, 225] width 0 height 256
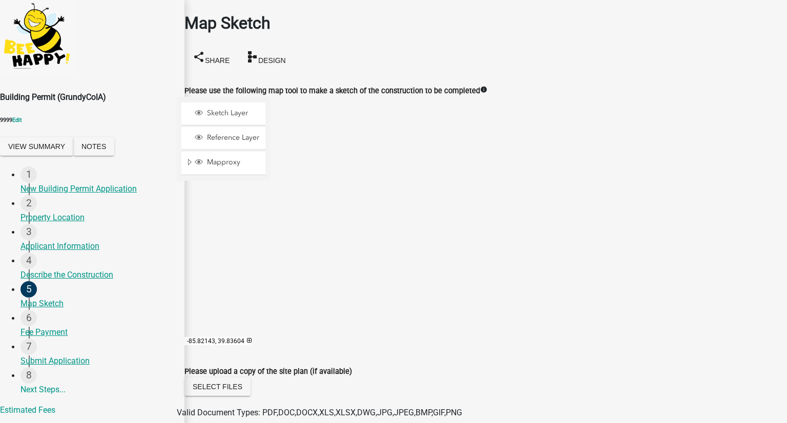
click at [591, 201] on span "Close" at bounding box center [586, 205] width 8 height 8
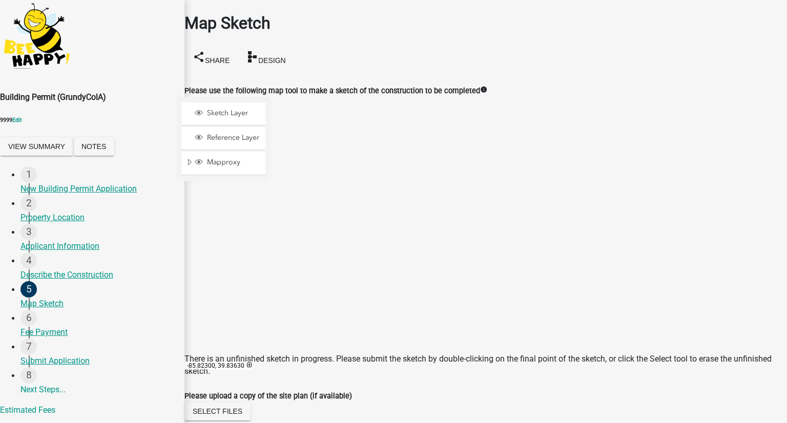
click at [270, 170] on div at bounding box center [270, 225] width 0 height 256
click at [270, 169] on div at bounding box center [270, 225] width 0 height 256
click at [294, 229] on div at bounding box center [286, 237] width 16 height 16
click at [604, 185] on span "Close" at bounding box center [600, 189] width 8 height 8
click at [270, 184] on div at bounding box center [270, 225] width 0 height 256
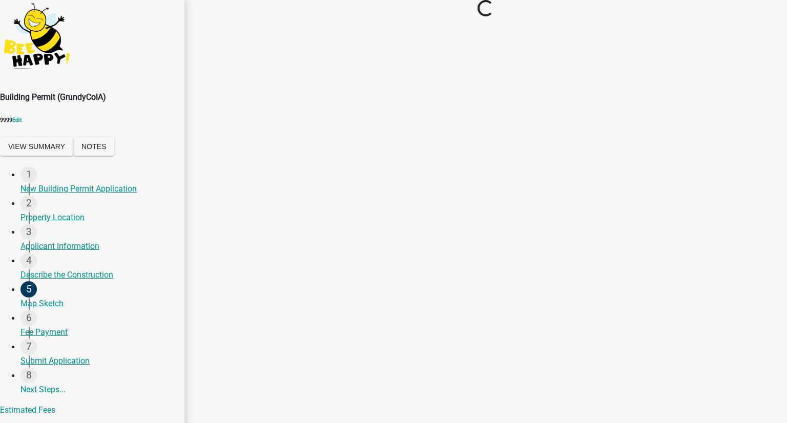
scroll to position [0, 0]
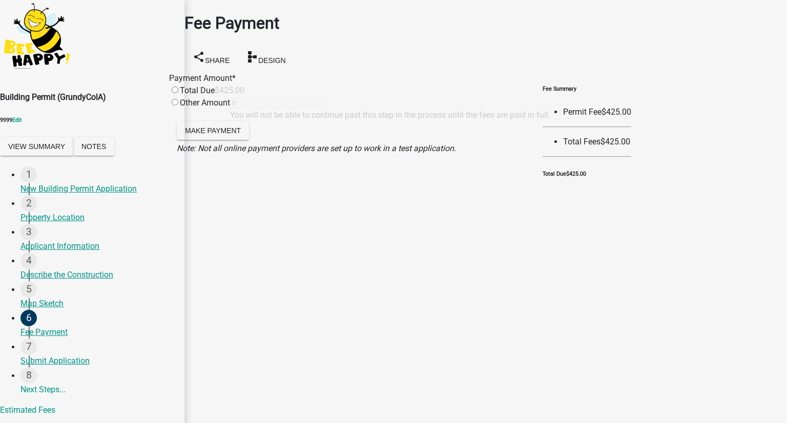
select select "7a05b38e-f62b-4aa5-8b88-5caa34cee38a"
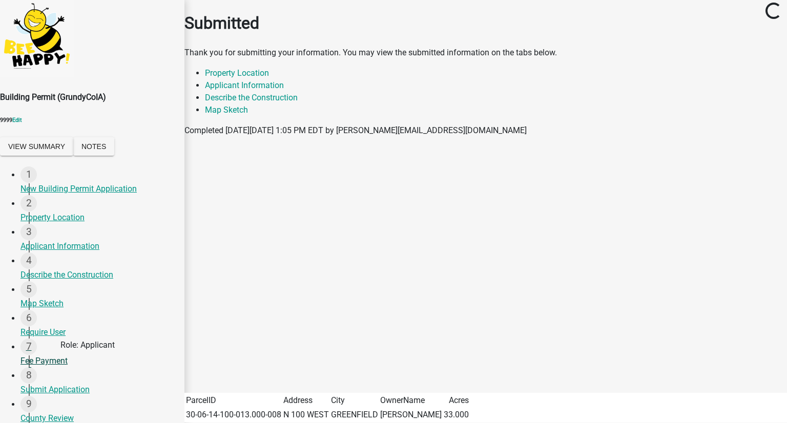
click at [48, 366] on div "Fee Payment" at bounding box center [98, 361] width 156 height 12
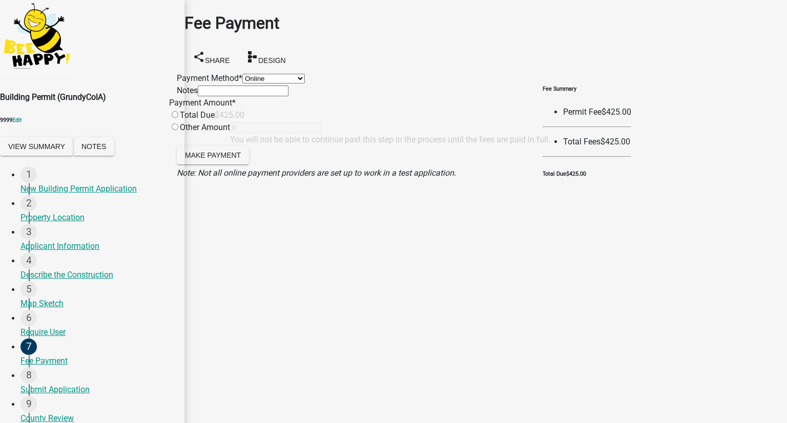
click at [242, 83] on select "Credit Card POS Check Cash Online" at bounding box center [273, 79] width 62 height 10
select select "1: 0"
click at [242, 74] on select "Credit Card POS Check Cash Online" at bounding box center [273, 79] width 62 height 10
click at [178, 118] on input "radio" at bounding box center [175, 114] width 7 height 7
radio input "true"
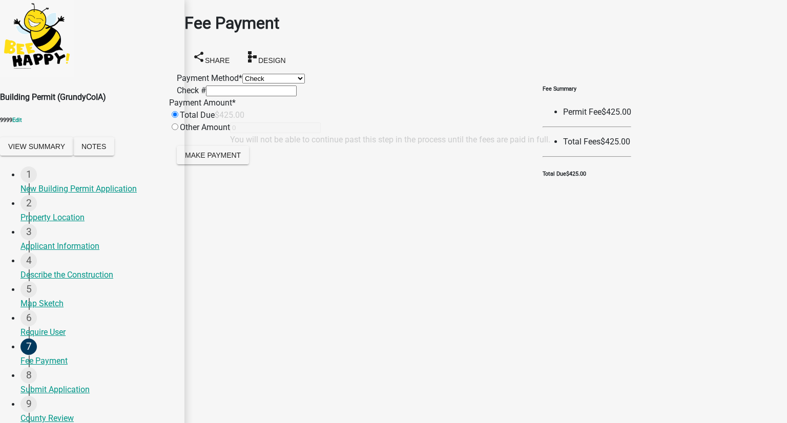
type input "425"
click at [230, 159] on span "Make Payment" at bounding box center [213, 155] width 56 height 8
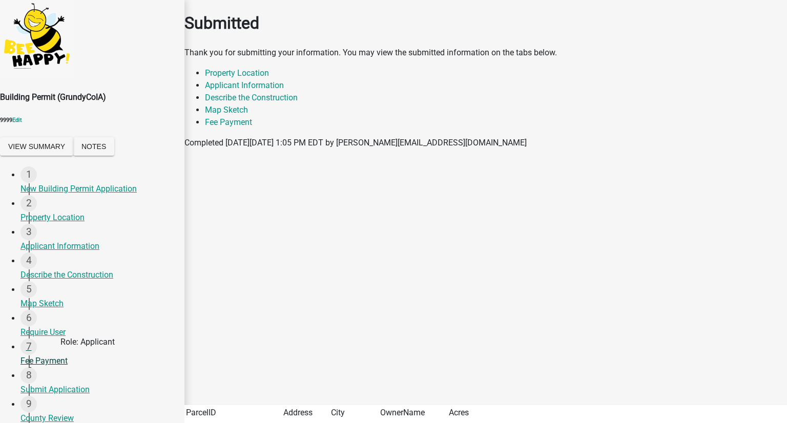
scroll to position [51, 0]
click at [51, 367] on div "8 Submit Application" at bounding box center [98, 381] width 156 height 29
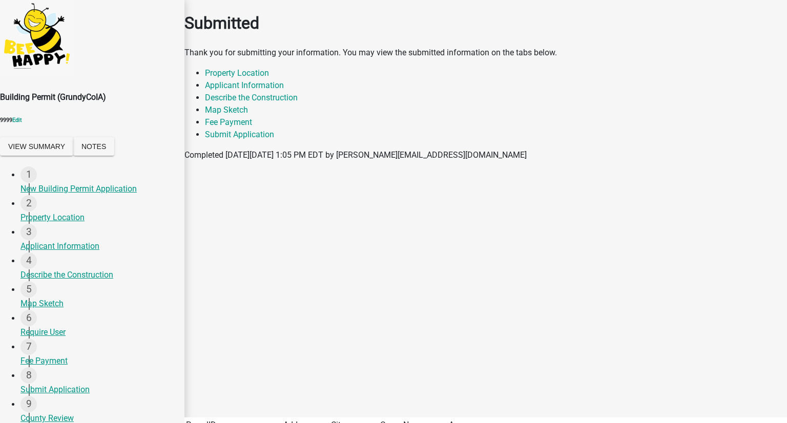
scroll to position [97, 0]
select select "eaefc8ff-ef98-48b7-950b-95f8f4a539fa"
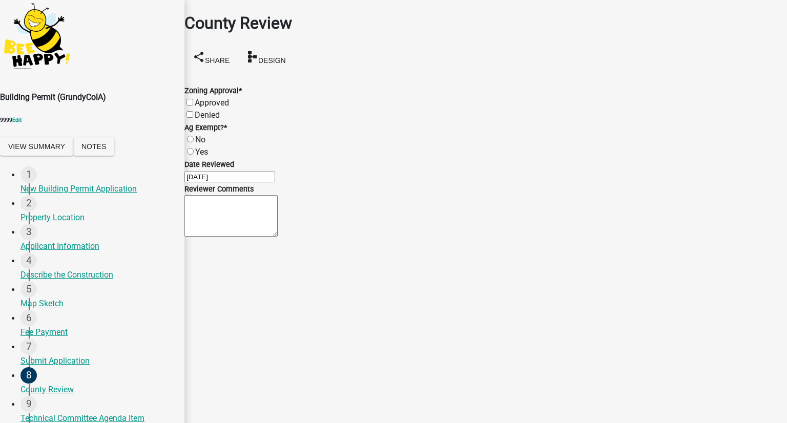
click at [201, 98] on label "Approved" at bounding box center [212, 103] width 34 height 10
click at [193, 99] on input "Approved" at bounding box center [189, 102] width 7 height 7
checkbox input "true"
checkbox input "false"
click at [199, 147] on label "Yes" at bounding box center [201, 152] width 13 height 10
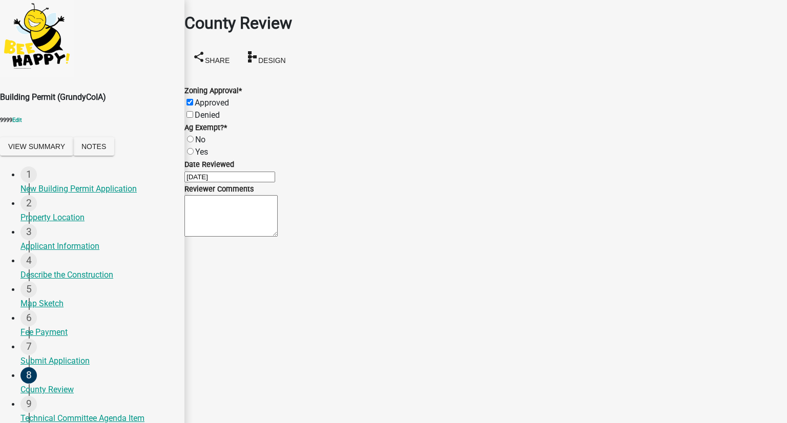
click at [194, 148] on input "Yes" at bounding box center [190, 151] width 7 height 7
radio input "true"
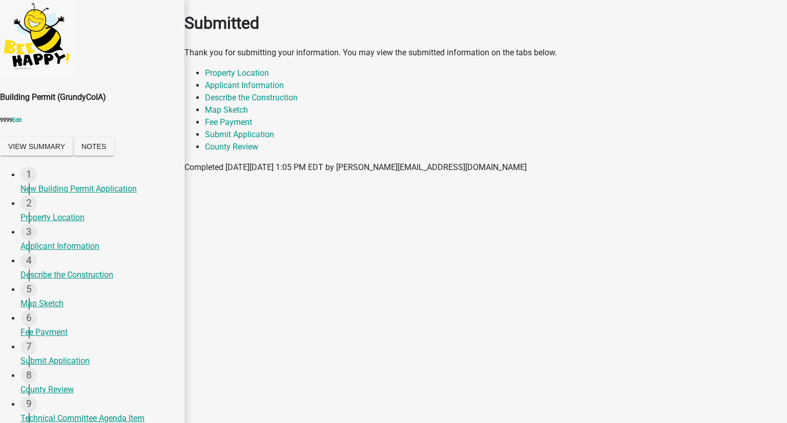
select select "7a05b38e-f62b-4aa5-8b88-5caa34cee38a"
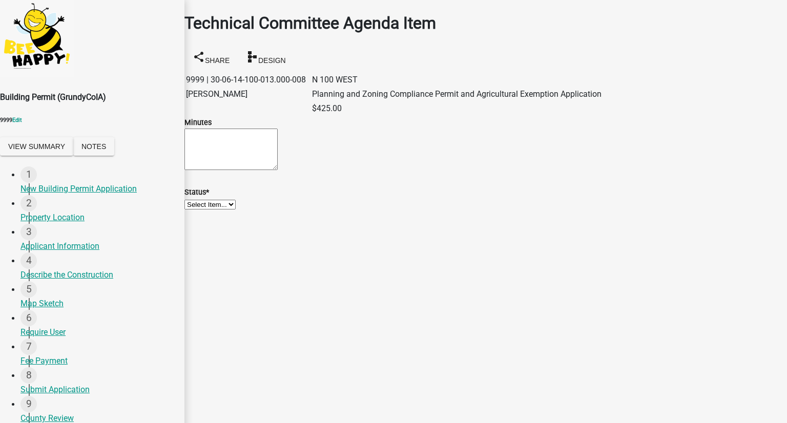
click at [254, 170] on textarea "Minutes" at bounding box center [230, 149] width 93 height 41
type textarea "eg["
click at [236, 210] on select "Select Item... Unheard Tabled Approved Denied" at bounding box center [209, 205] width 51 height 10
click at [197, 210] on select "Select Item... Unheard Tabled Approved Denied" at bounding box center [209, 205] width 51 height 10
select select "103a0dfb-ea48-458b-ad4d-6d97921fd832"
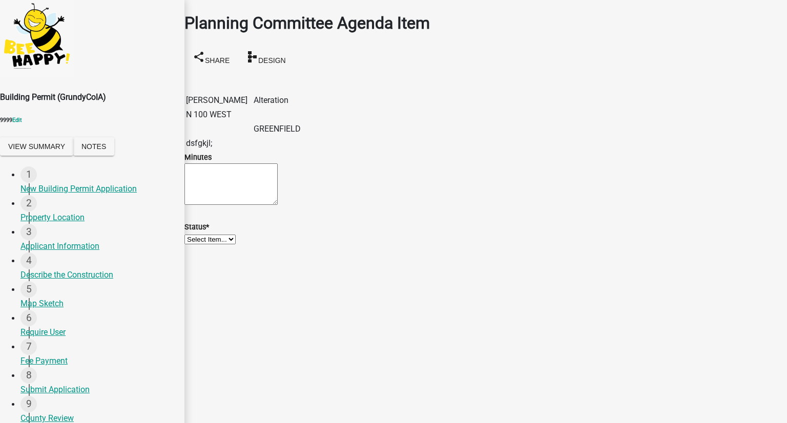
click at [227, 244] on select "Select Item... Unheard Tabled Approved Denied" at bounding box center [209, 240] width 51 height 10
click at [197, 244] on select "Select Item... Unheard Tabled Approved Denied" at bounding box center [209, 240] width 51 height 10
select select "5f88ddf7-3658-46b9-a14d-170363878332"
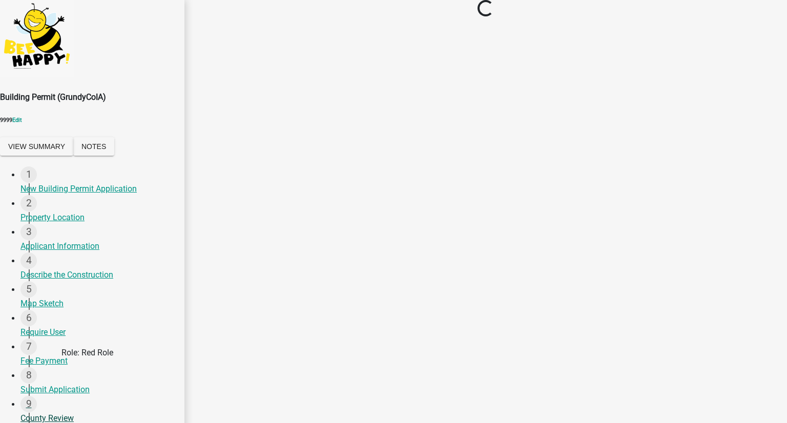
scroll to position [307, 0]
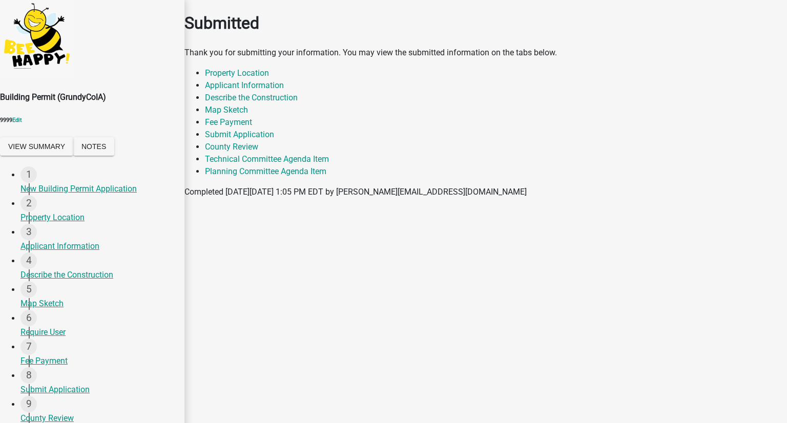
select select "a084b4c1-39ff-4d10-b7ee-2f79f5ee59ab"
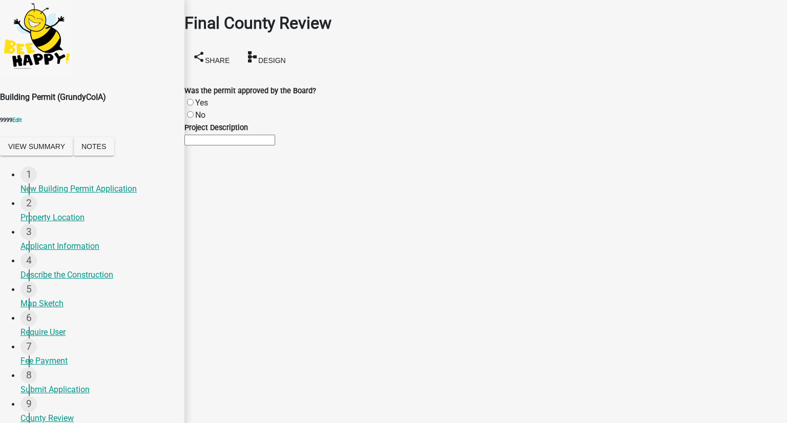
click at [201, 98] on label "Yes" at bounding box center [201, 103] width 13 height 10
click at [194, 99] on input "Yes" at bounding box center [190, 102] width 7 height 7
radio input "true"
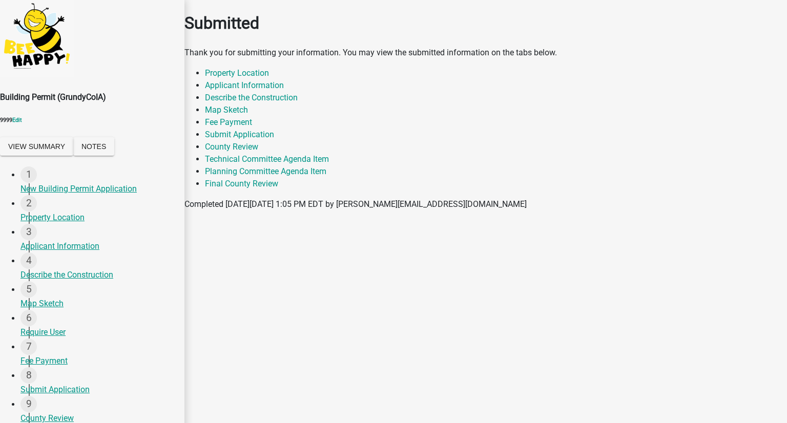
select select "46f061d0-ca05-4526-87ad-bae6256f3e47"
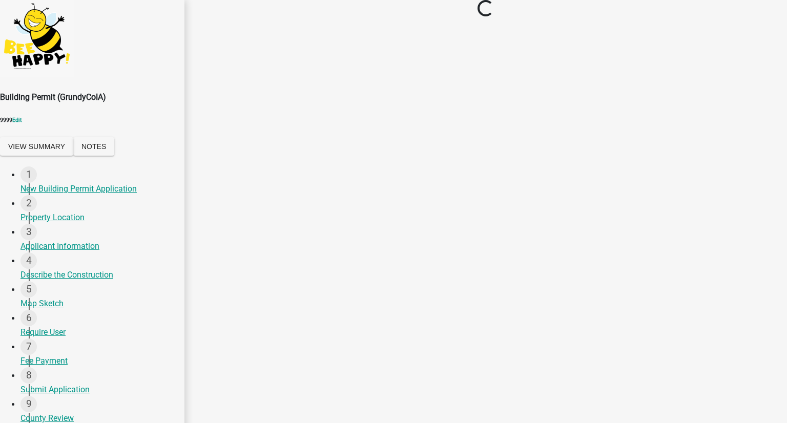
scroll to position [174, 0]
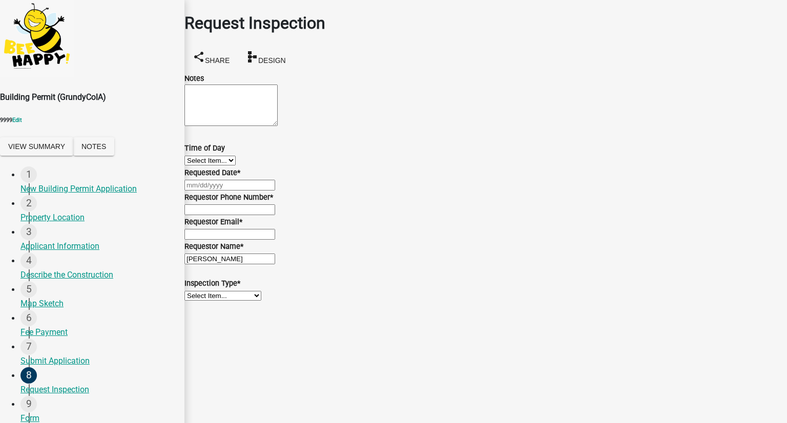
click at [236, 165] on select "Select Item... AM PM" at bounding box center [209, 161] width 51 height 10
click at [197, 165] on select "Select Item... AM PM" at bounding box center [209, 161] width 51 height 10
select select "7b722268-1344-4407-82da-c872a74a9404"
select select "9"
select select "2025"
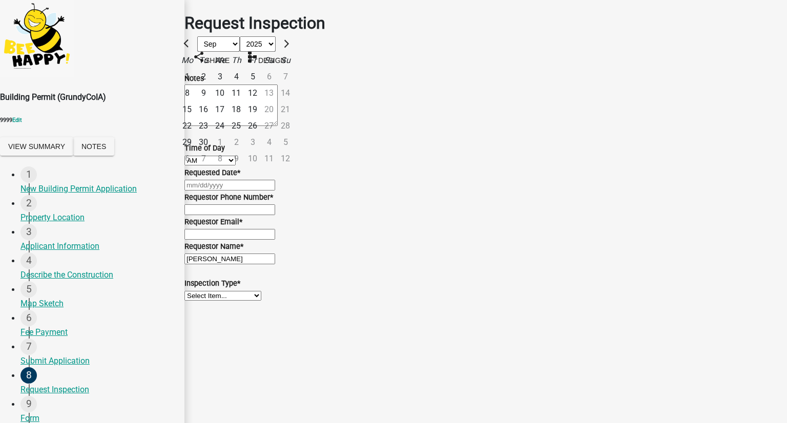
click at [249, 191] on div "[PERSON_NAME] Feb Mar Apr [PERSON_NAME][DATE] Oct Nov [DATE] 1526 1527 1528 152…" at bounding box center [485, 185] width 602 height 12
click at [261, 134] on div "26" at bounding box center [252, 126] width 16 height 16
type input "[DATE]"
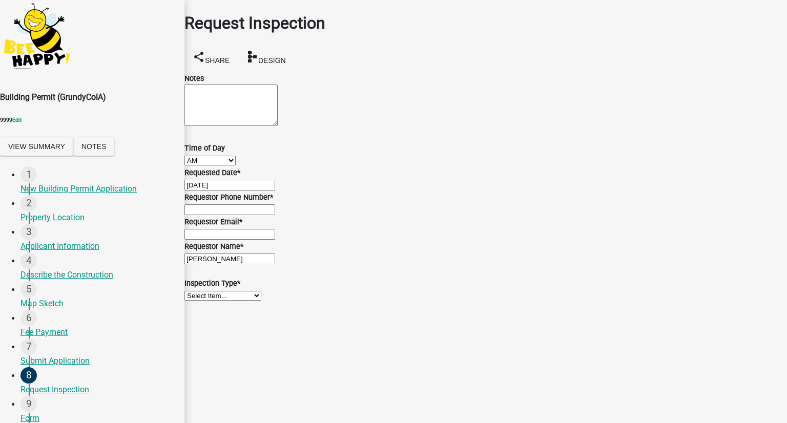
click at [235, 215] on input "Requestor Phone Number *" at bounding box center [229, 209] width 91 height 11
type input "5555555555"
click at [237, 240] on input "Requestor Email *" at bounding box center [229, 234] width 91 height 11
type input "[EMAIL_ADDRESS][DOMAIN_NAME]"
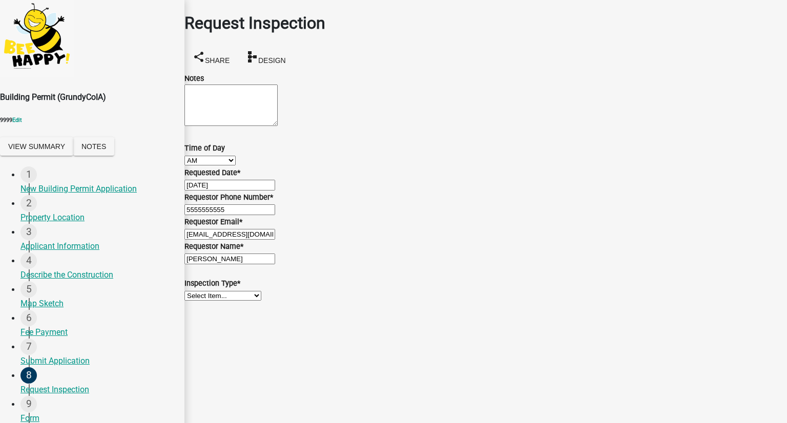
click at [244, 301] on select "Select Item... Footing & Foundation HVAC Electrical Plumbing" at bounding box center [222, 296] width 77 height 10
click at [197, 301] on select "Select Item... Footing & Foundation HVAC Electrical Plumbing" at bounding box center [222, 296] width 77 height 10
select select "b7df05f6-97e8-4db5-9a4c-e33df0066f37"
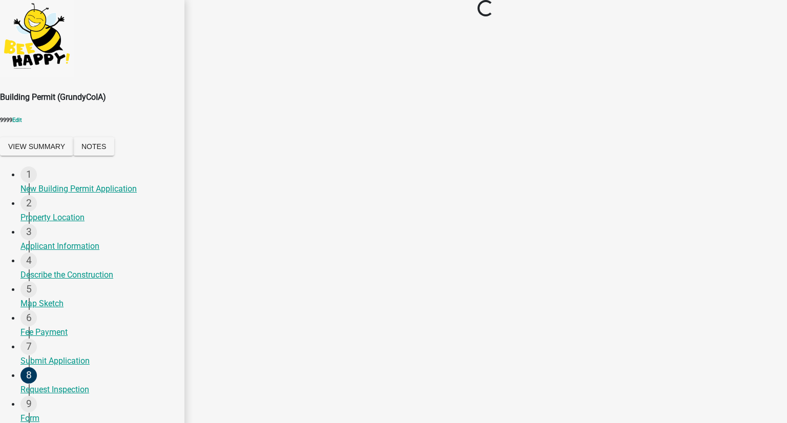
scroll to position [0, 0]
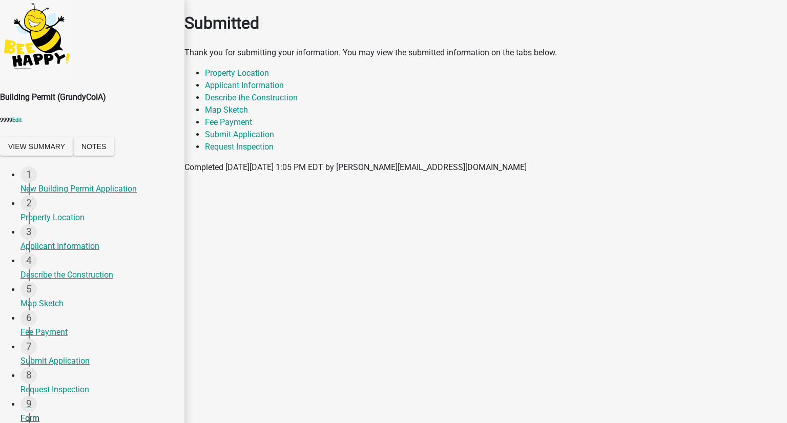
click at [45, 412] on div "Form" at bounding box center [98, 418] width 156 height 12
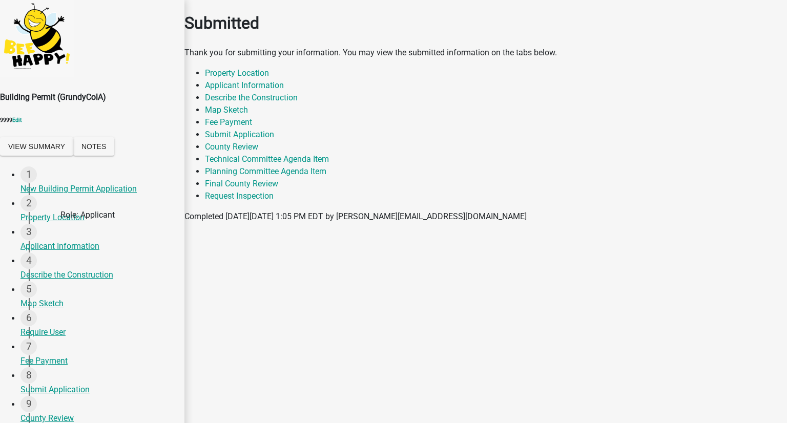
scroll to position [307, 0]
select select "a084b4c1-39ff-4d10-b7ee-2f79f5ee59ab"
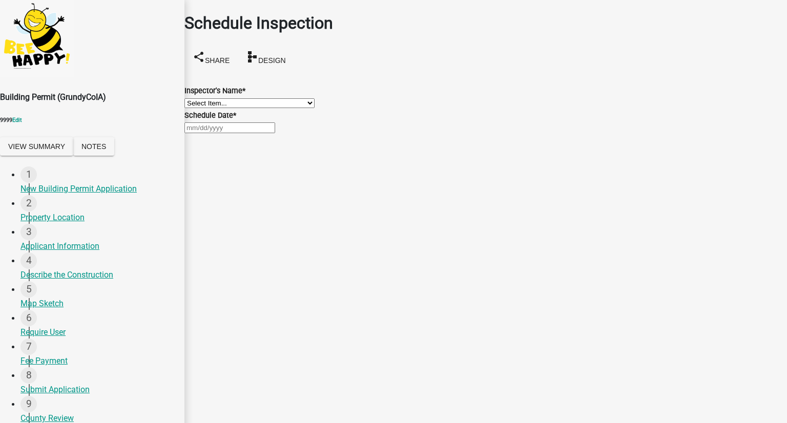
drag, startPoint x: 265, startPoint y: 107, endPoint x: 259, endPoint y: 116, distance: 10.7
click at [265, 107] on select "Select Item... Test123SG_2 (testing test) Test123SG_7 (Test123SG_7) YellowUser …" at bounding box center [249, 103] width 130 height 10
select select "e12805d7-6f6a-4226-b379-13975aba1b26"
click at [197, 98] on select "Select Item... Test123SG_2 (testing test) Test123SG_7 (Test123SG_7) YellowUser …" at bounding box center [249, 103] width 130 height 10
click at [237, 134] on div at bounding box center [485, 127] width 602 height 12
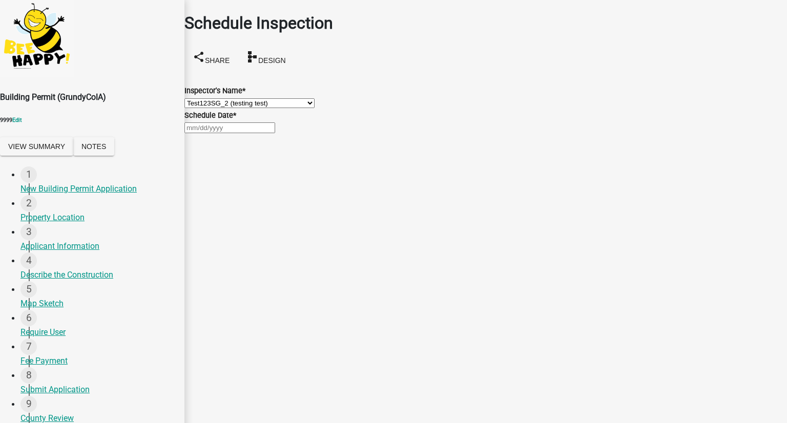
select select "9"
select select "2025"
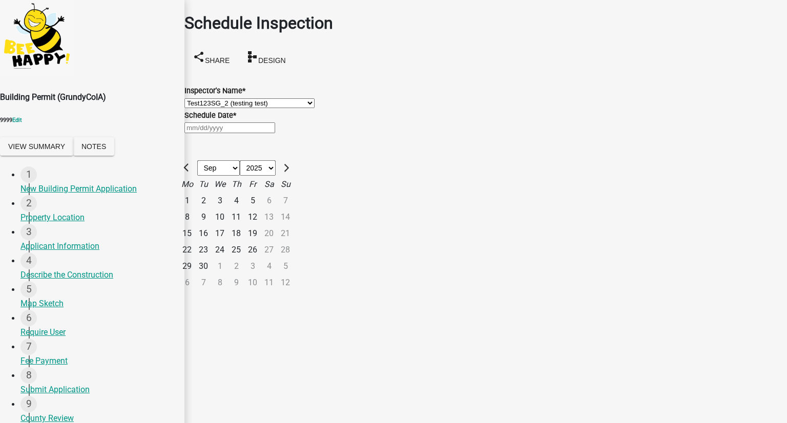
click at [261, 258] on div "26" at bounding box center [252, 250] width 16 height 16
type input "[DATE]"
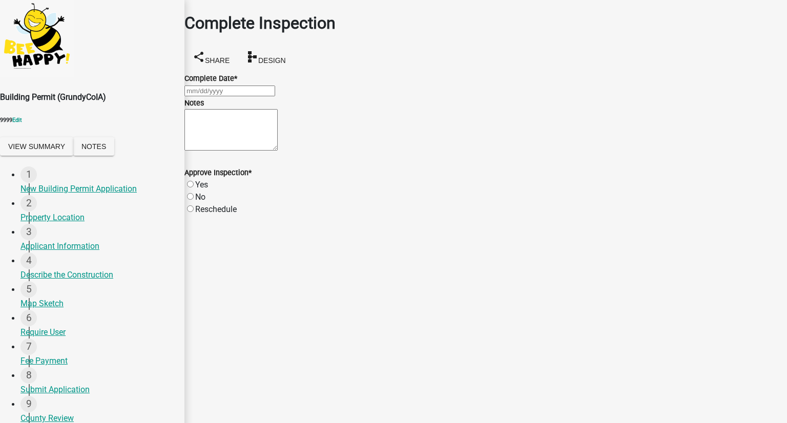
click at [238, 90] on div at bounding box center [485, 91] width 602 height 12
select select "9"
select select "2025"
click at [261, 205] on div "26" at bounding box center [252, 213] width 16 height 16
type input "[DATE]"
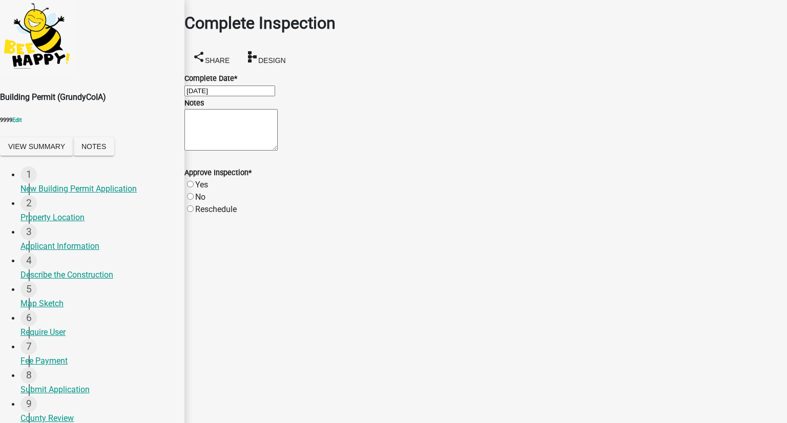
click at [233, 151] on textarea "Notes" at bounding box center [230, 129] width 93 height 41
click at [208, 190] on label "Yes" at bounding box center [201, 185] width 13 height 10
click at [194, 187] on input "Yes" at bounding box center [190, 184] width 7 height 7
radio input "true"
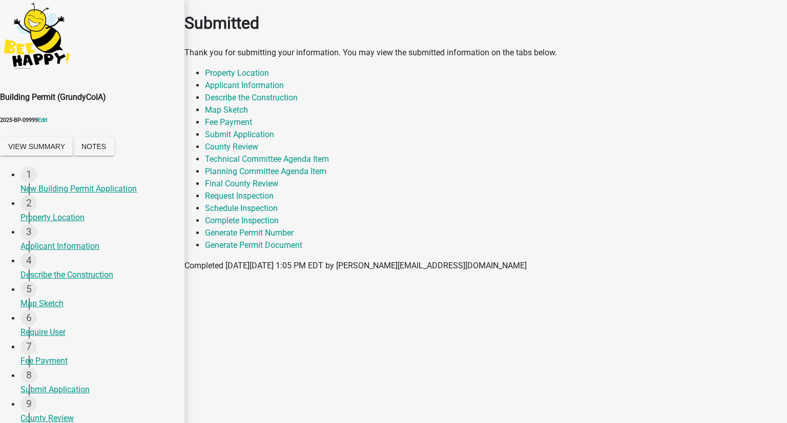
select select "46f061d0-ca05-4526-87ad-bae6256f3e47"
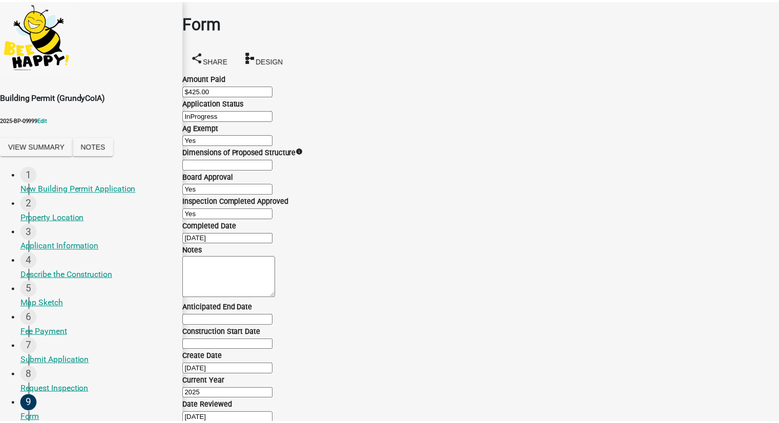
scroll to position [174, 0]
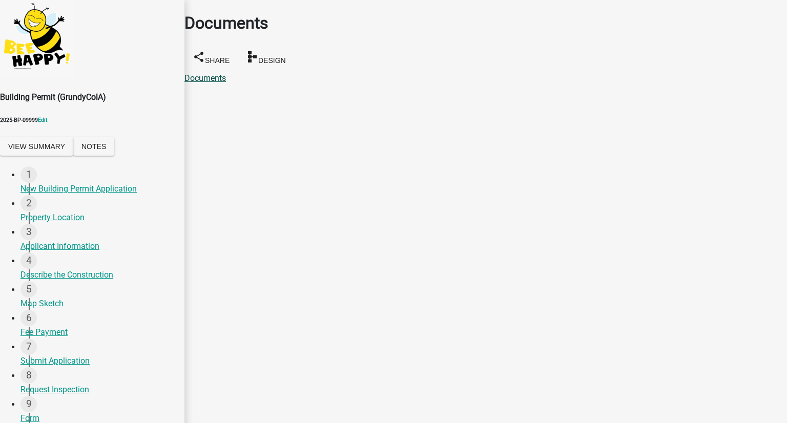
click at [218, 73] on link "Documents" at bounding box center [204, 78] width 41 height 10
